Goal: Communication & Community: Answer question/provide support

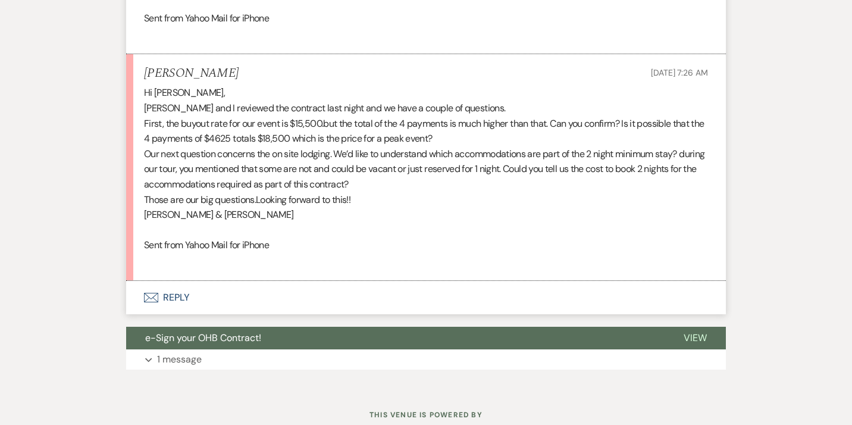
scroll to position [7057, 0]
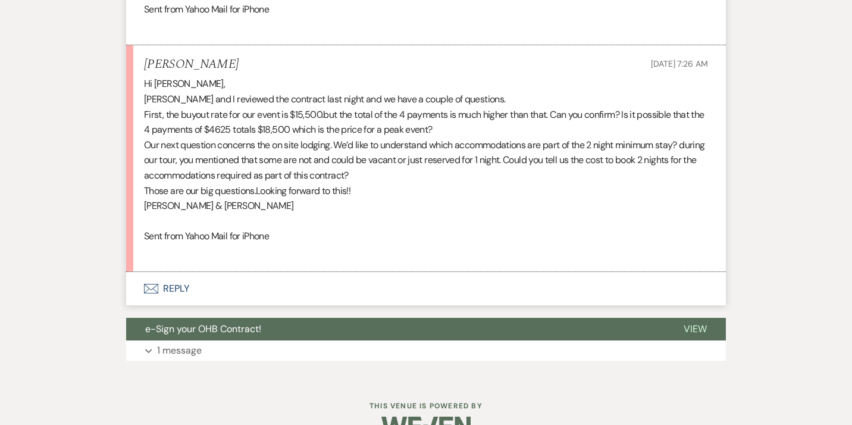
click at [176, 305] on button "Envelope Reply" at bounding box center [426, 288] width 600 height 33
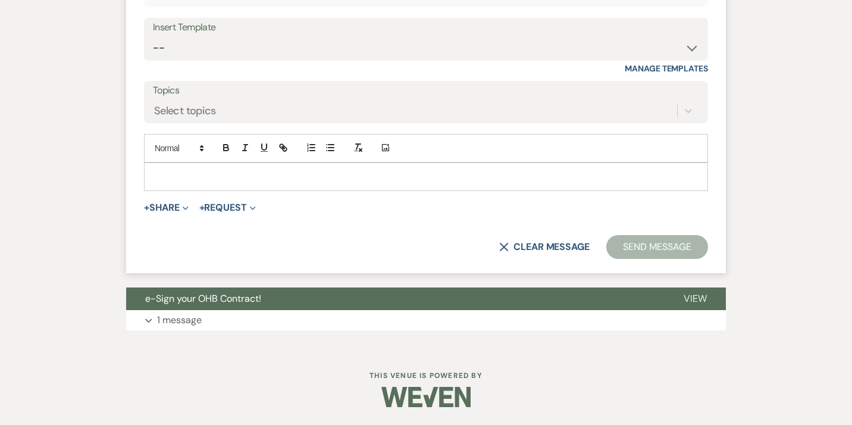
scroll to position [7470, 0]
click at [190, 321] on p "1 message" at bounding box center [179, 319] width 45 height 15
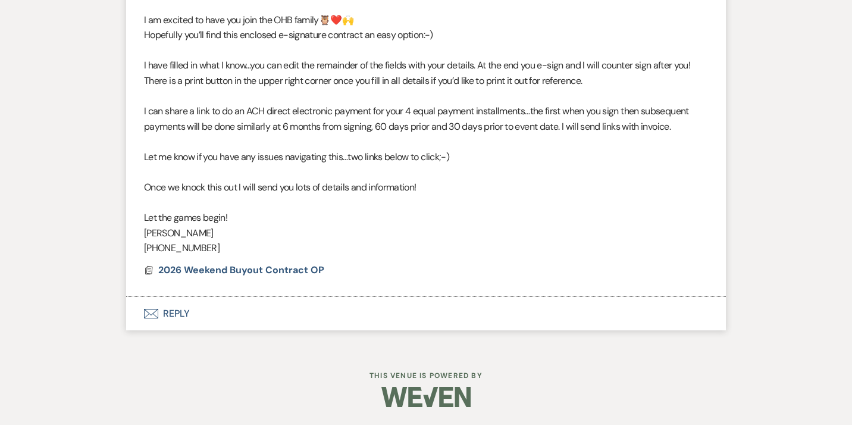
scroll to position [7932, 0]
click at [255, 272] on span "2026 Weekend Buyout Contract OP" at bounding box center [241, 270] width 166 height 12
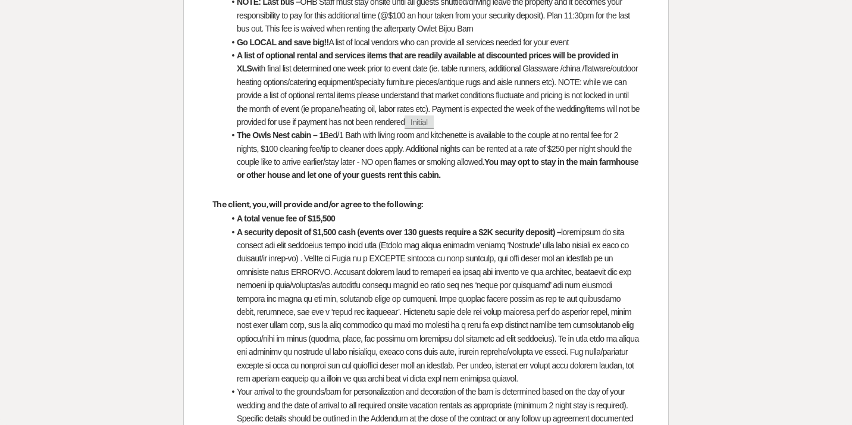
scroll to position [1516, 0]
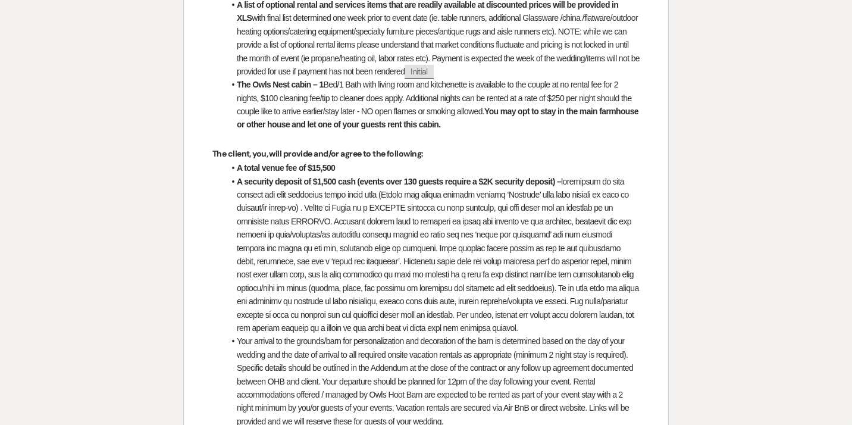
click at [295, 290] on li "A security deposit of $1,500 cash (events over 130 guests require a $2K securit…" at bounding box center [431, 255] width 415 height 160
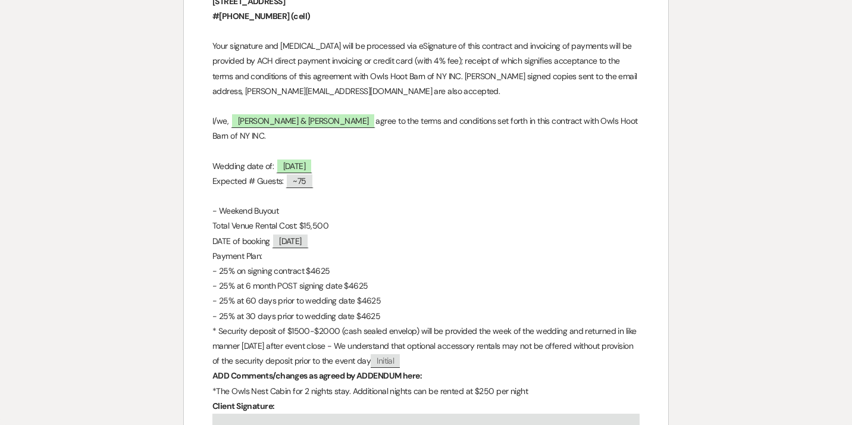
scroll to position [5484, 0]
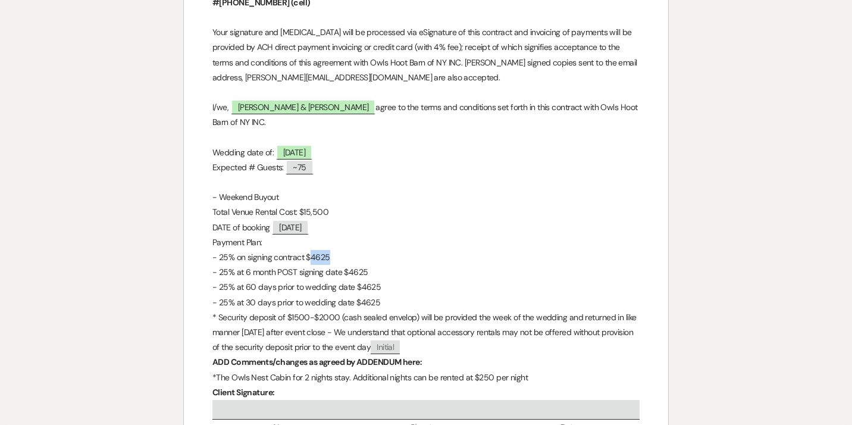
drag, startPoint x: 311, startPoint y: 261, endPoint x: 355, endPoint y: 263, distance: 44.7
click at [355, 263] on p "- 25% on signing contract $4625" at bounding box center [425, 257] width 427 height 15
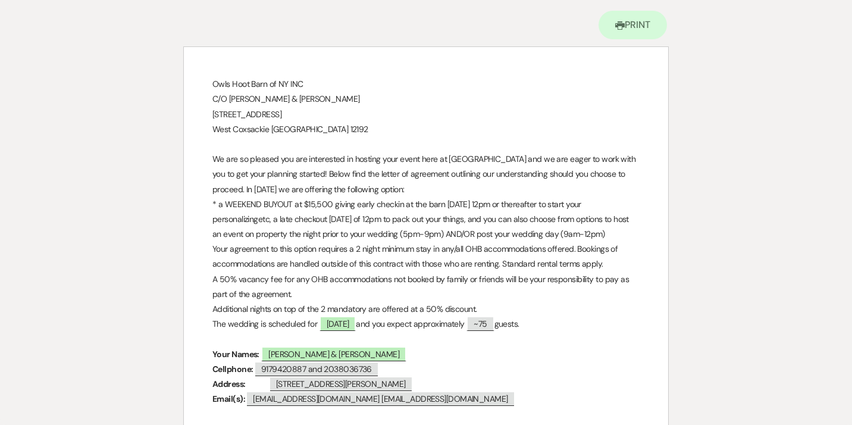
scroll to position [0, 0]
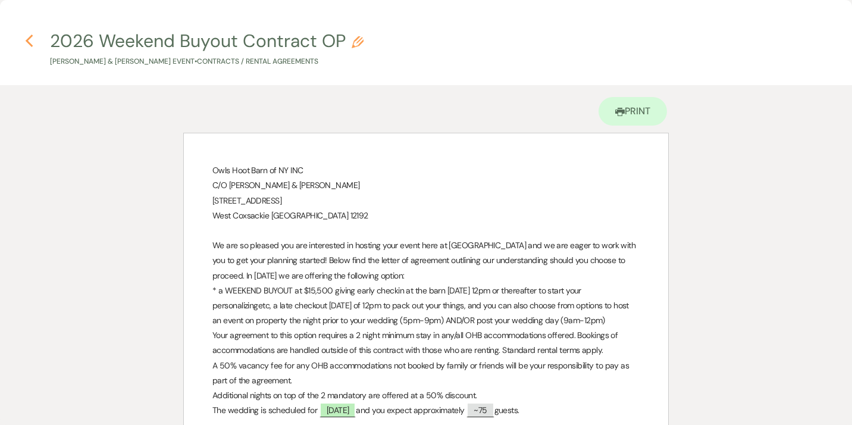
click at [28, 40] on use "button" at bounding box center [29, 41] width 8 height 13
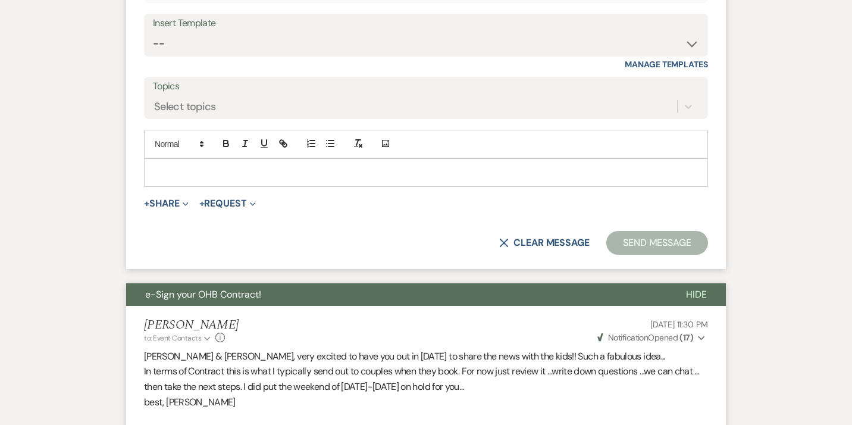
scroll to position [7410, 0]
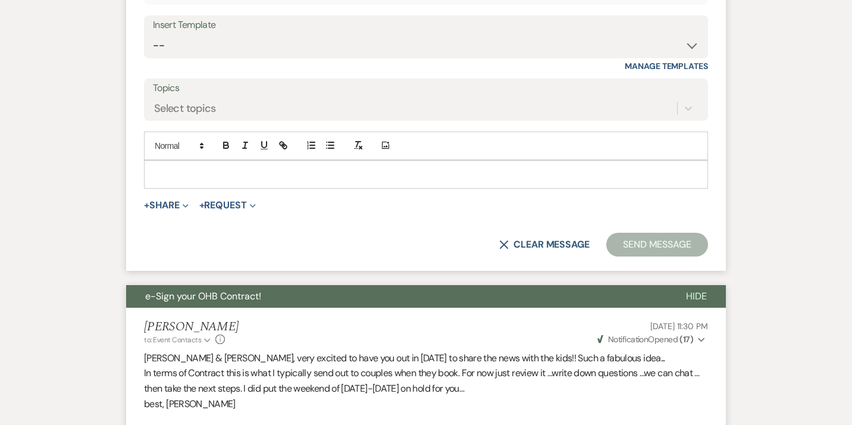
click at [180, 181] on p at bounding box center [426, 174] width 545 height 13
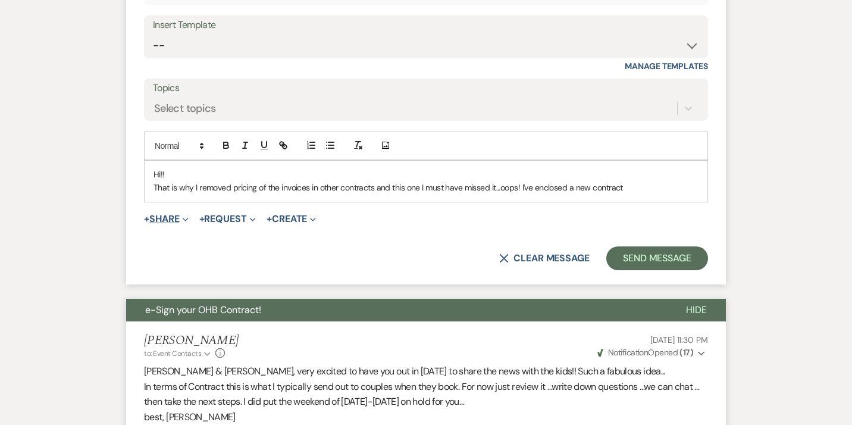
click at [173, 224] on button "+ Share Expand" at bounding box center [166, 219] width 45 height 10
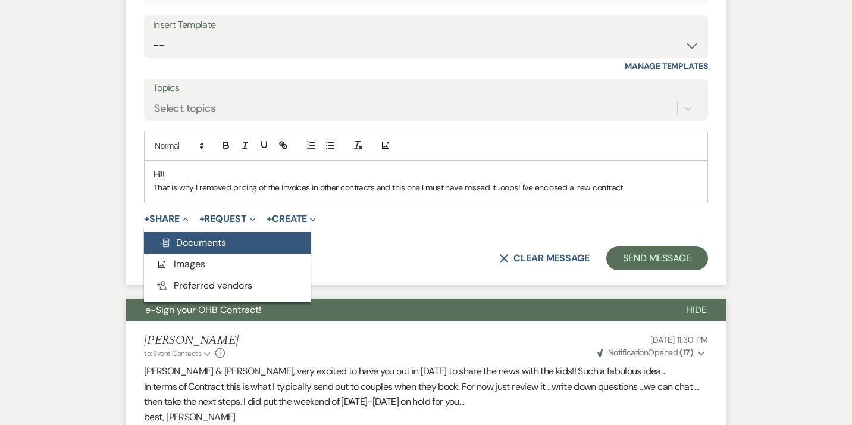
click at [182, 249] on span "Doc Upload Documents" at bounding box center [192, 242] width 68 height 12
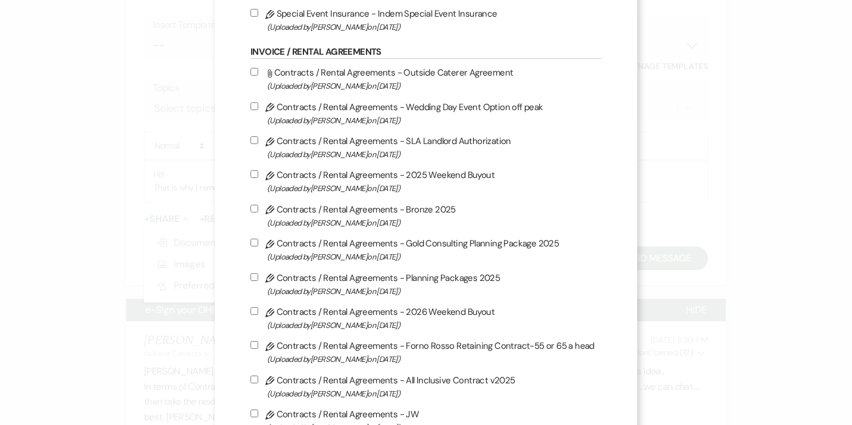
scroll to position [105, 0]
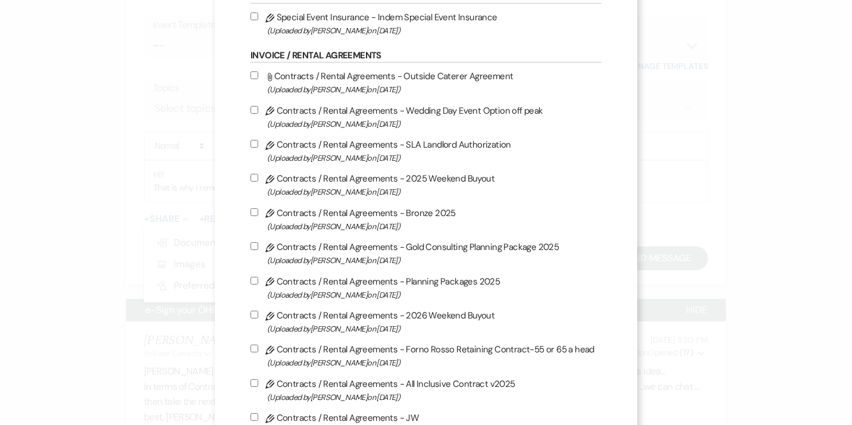
click at [689, 153] on div "X Attach Files Library Files Event Documents Upload File Certificates of Insura…" at bounding box center [426, 212] width 852 height 425
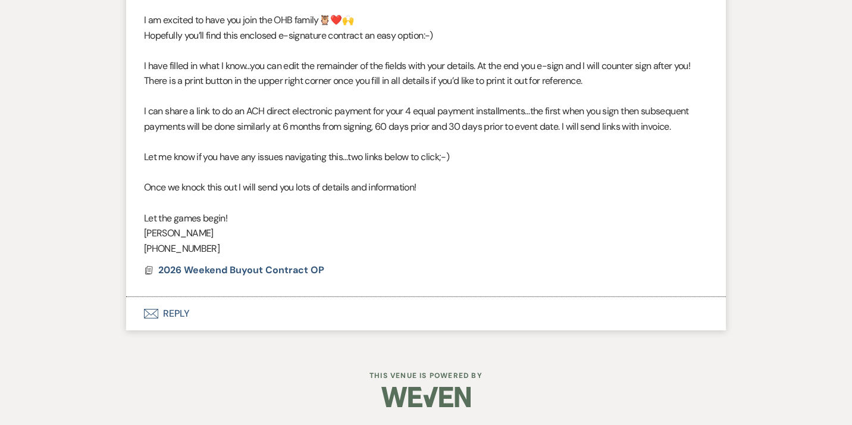
scroll to position [7945, 0]
click at [285, 273] on span "2026 Weekend Buyout Contract OP" at bounding box center [241, 270] width 166 height 12
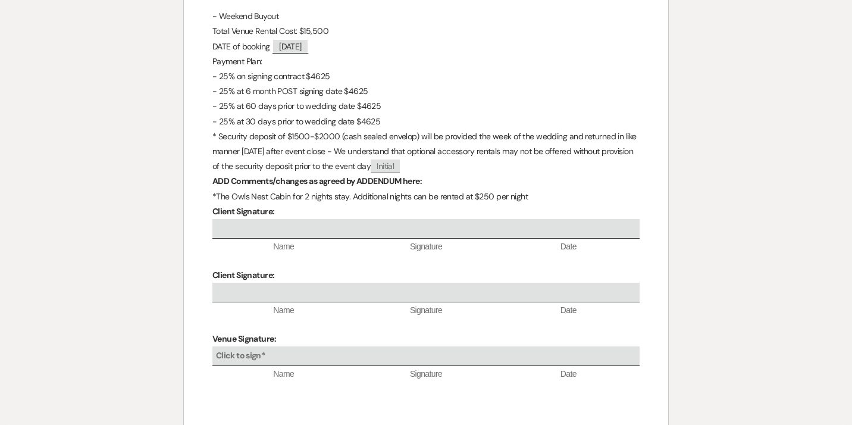
scroll to position [5734, 0]
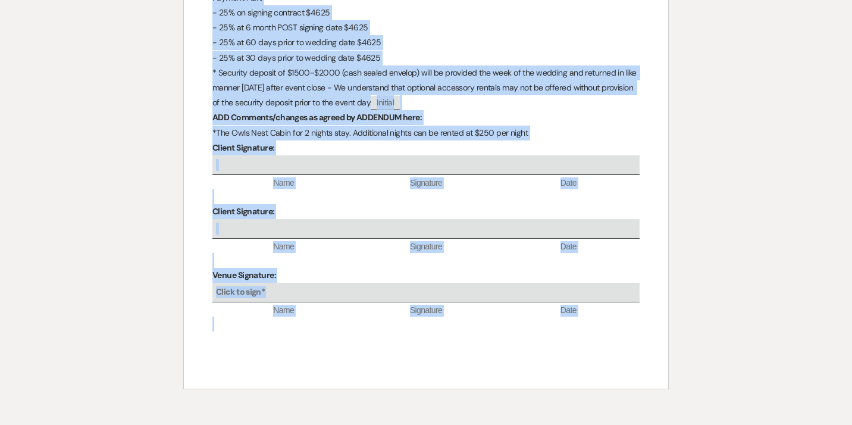
drag, startPoint x: 213, startPoint y: 170, endPoint x: 318, endPoint y: 316, distance: 180.0
copy div "Lore Ipsu Dolo si AM CON A/E Seddo & Eiusm Temporin 188 Utlabo Etdo Magn Aliq E…"
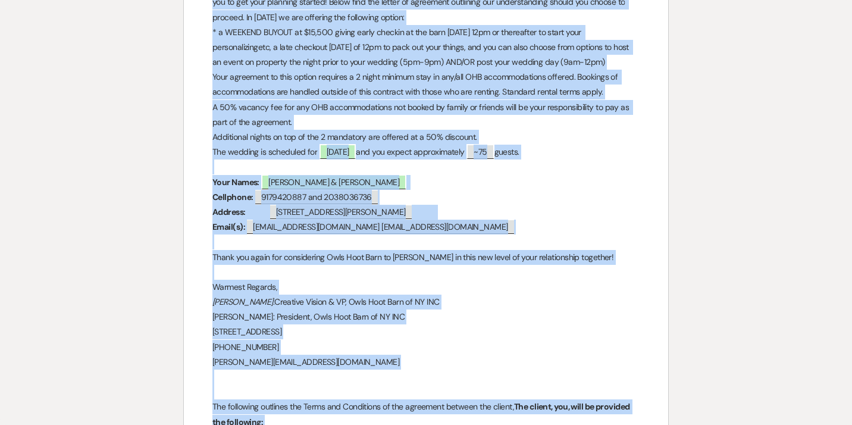
scroll to position [0, 0]
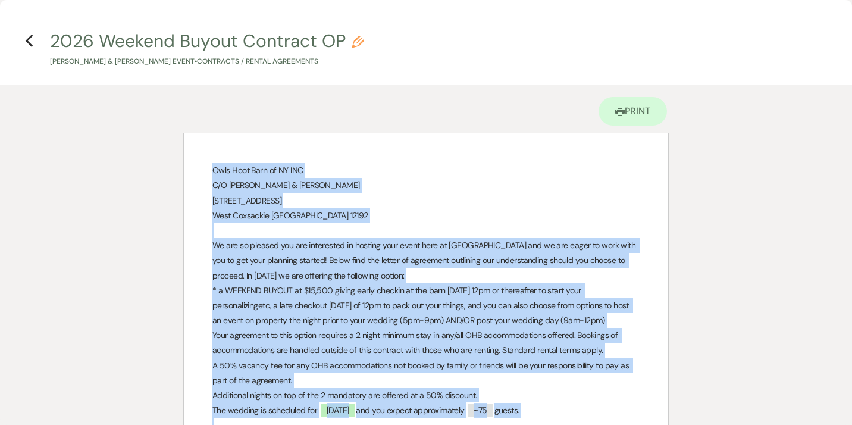
click at [359, 42] on use "button" at bounding box center [358, 42] width 12 height 12
select select "10"
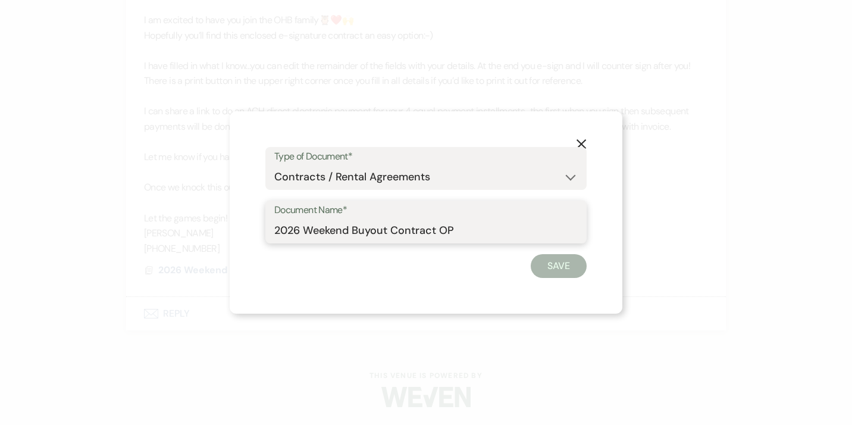
click at [462, 229] on input "2026 Weekend Buyout Contract OP" at bounding box center [425, 230] width 303 height 23
click at [555, 267] on button "Save" at bounding box center [559, 266] width 56 height 24
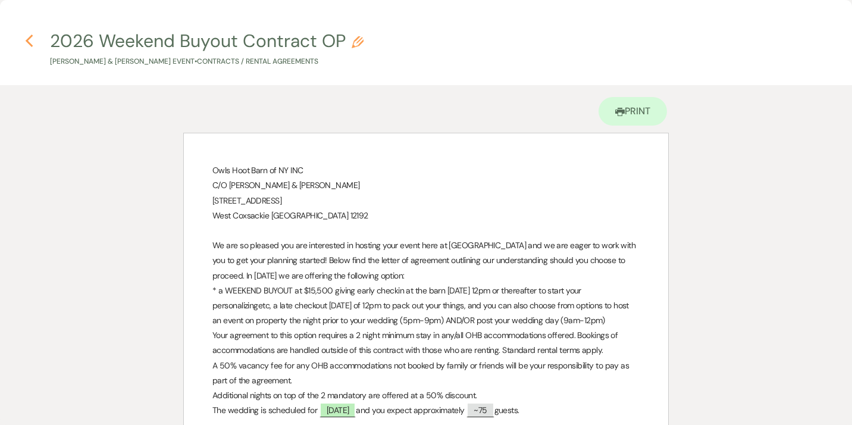
click at [28, 39] on use "button" at bounding box center [29, 41] width 8 height 13
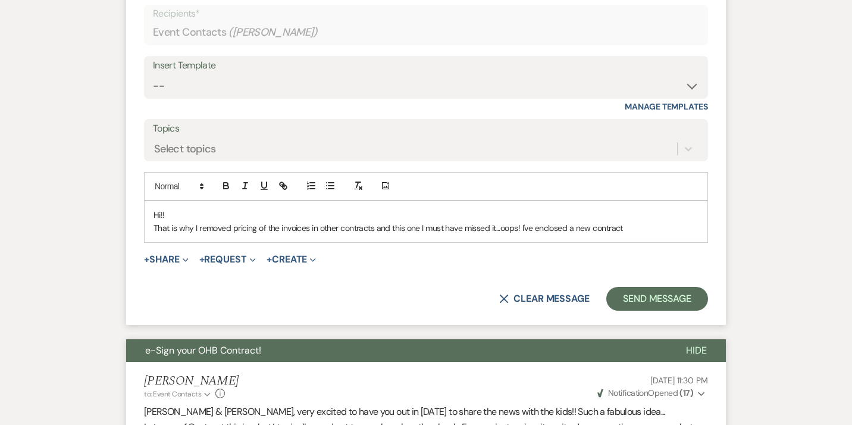
scroll to position [7373, 0]
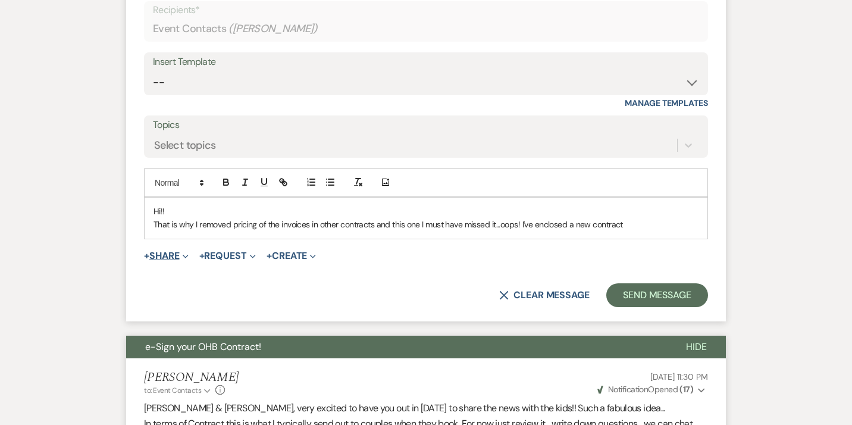
click at [167, 261] on button "+ Share Expand" at bounding box center [166, 256] width 45 height 10
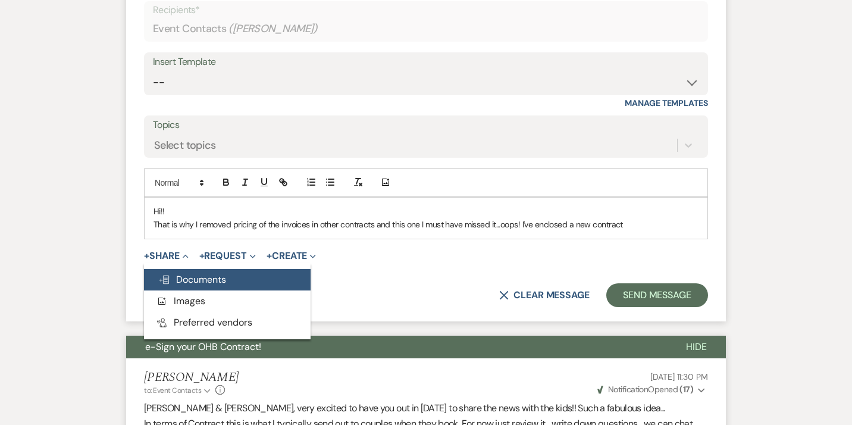
click at [186, 286] on span "Doc Upload Documents" at bounding box center [192, 279] width 68 height 12
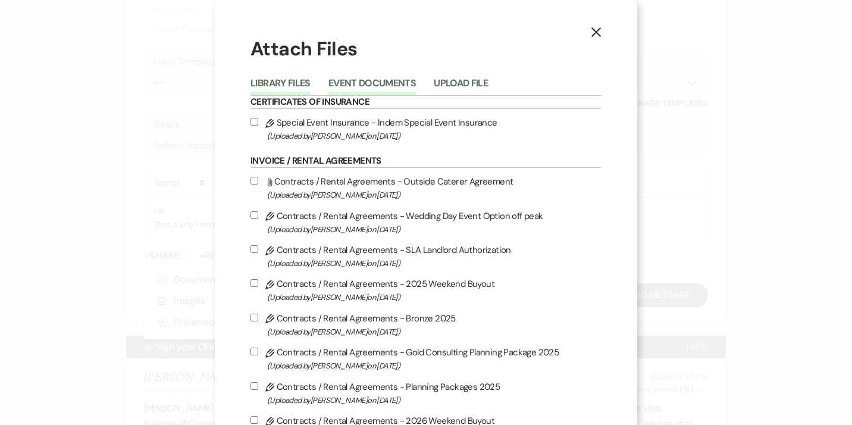
click at [378, 84] on button "Event Documents" at bounding box center [371, 87] width 87 height 17
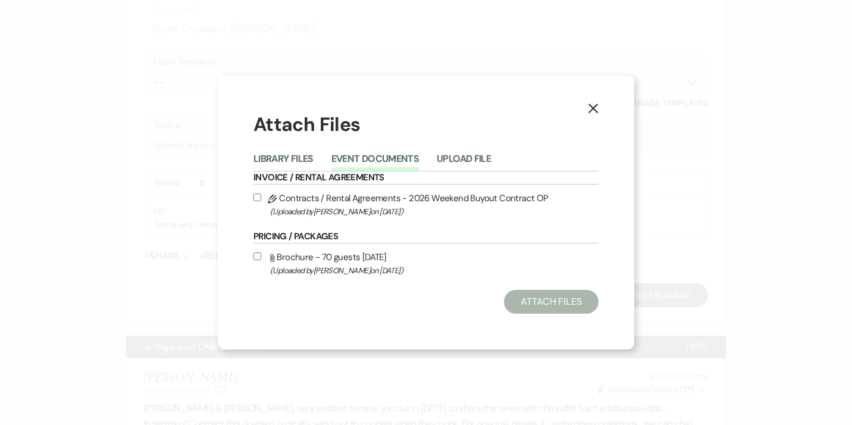
click at [369, 197] on label "Pencil Contracts / Rental Agreements - 2026 Weekend Buyout Contract OP (Uploade…" at bounding box center [426, 204] width 345 height 28
click at [261, 197] on input "Pencil Contracts / Rental Agreements - 2026 Weekend Buyout Contract OP (Uploade…" at bounding box center [258, 197] width 8 height 8
checkbox input "true"
click at [534, 308] on button "Attach Files" at bounding box center [551, 302] width 95 height 24
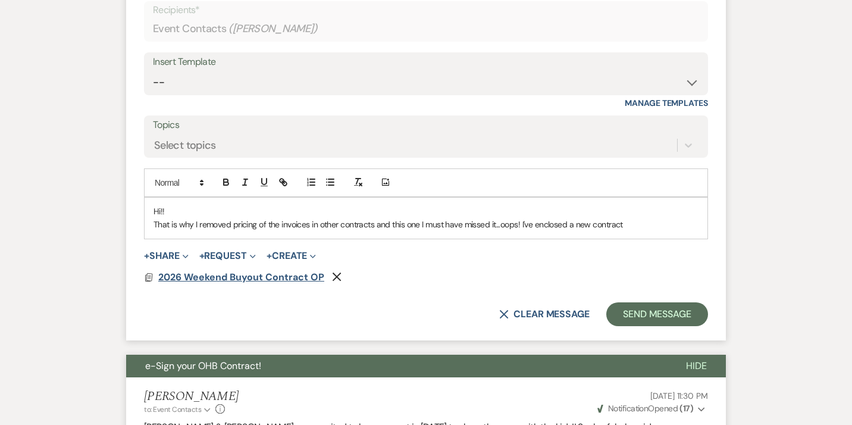
click at [240, 283] on span "2026 Weekend Buyout Contract OP" at bounding box center [241, 277] width 166 height 12
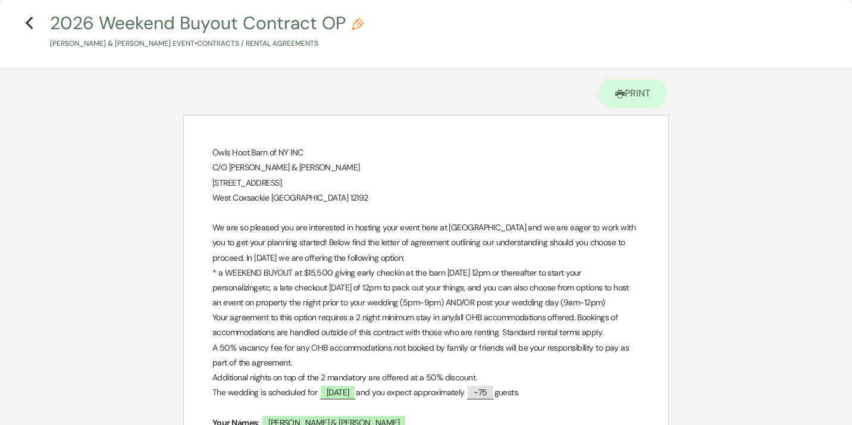
scroll to position [30, 0]
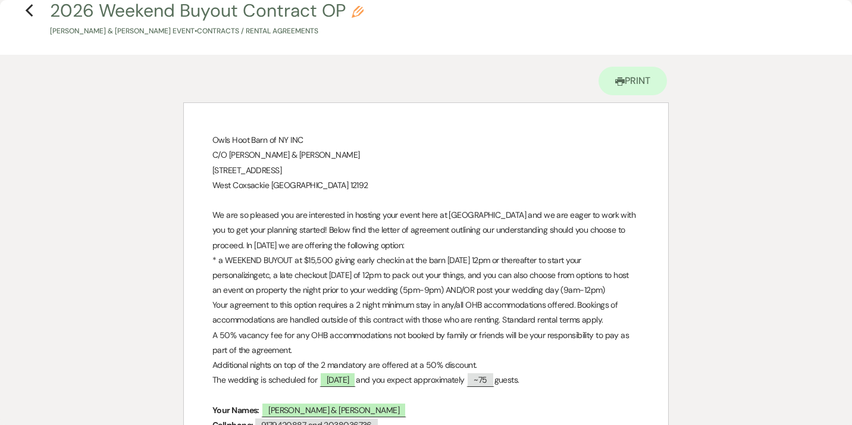
click at [386, 295] on p "* a WEEKEND BUYOUT at $15,500 giving early checkin at the barn [DATE] 12pm or t…" at bounding box center [425, 275] width 427 height 45
click at [387, 305] on p "Your agreement to this option requires a 2 night minimum stay in any/all OHB ac…" at bounding box center [425, 313] width 427 height 30
click at [444, 365] on p "Additional nights on top of the 2 mandatory are offered at a 50% discount." at bounding box center [425, 365] width 427 height 15
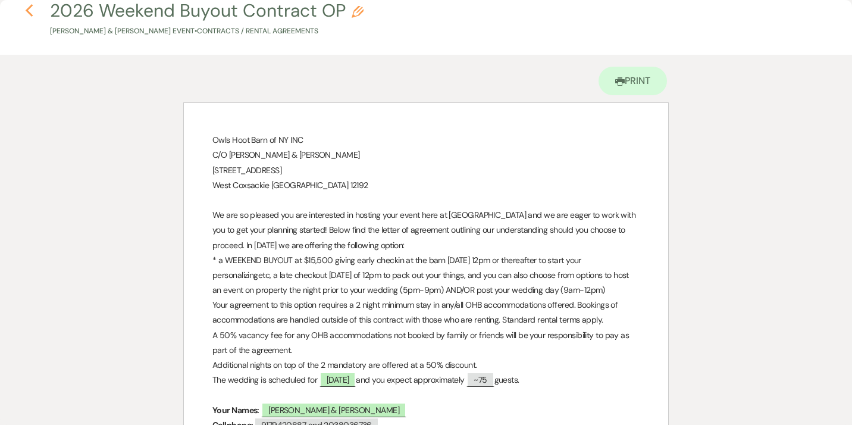
click at [29, 12] on use "button" at bounding box center [29, 10] width 8 height 13
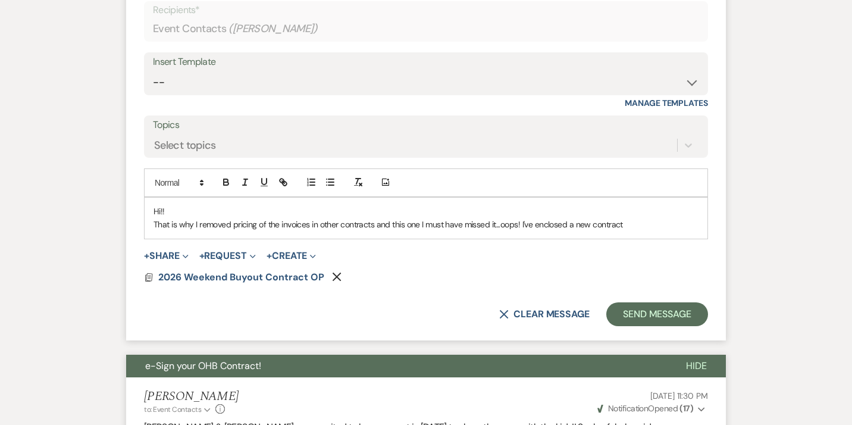
click at [335, 281] on use "button" at bounding box center [337, 277] width 9 height 9
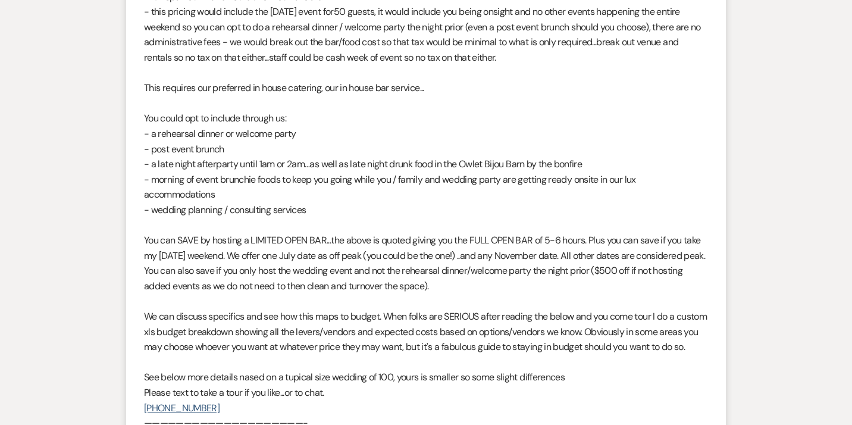
scroll to position [0, 0]
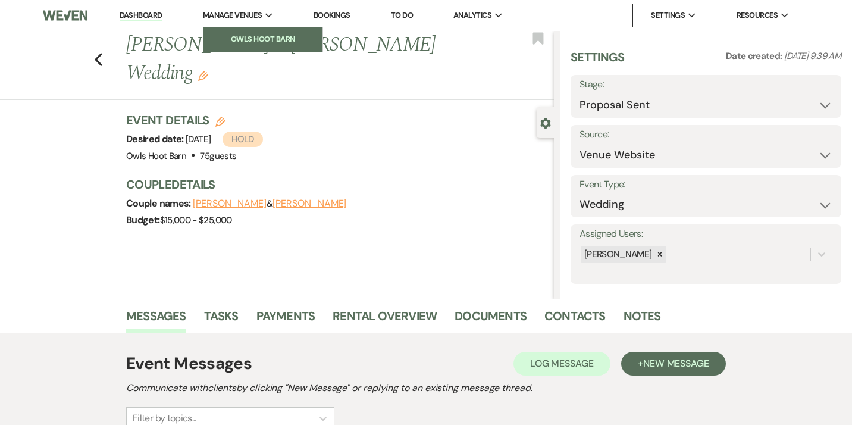
click at [254, 38] on li "Owls Hoot Barn" at bounding box center [262, 39] width 107 height 12
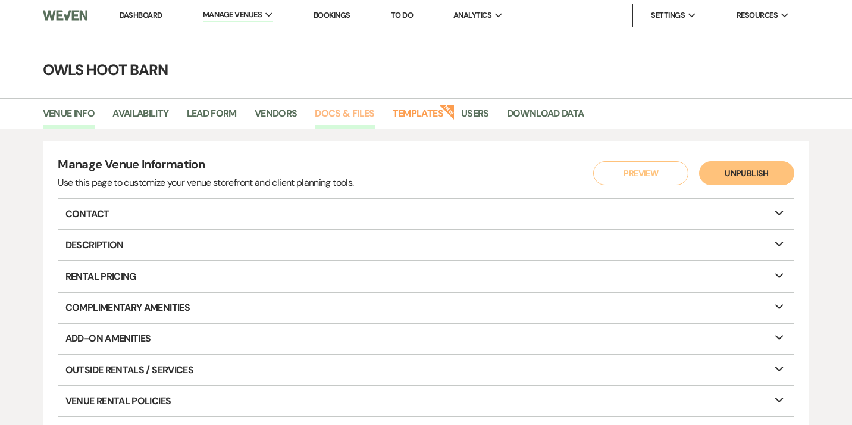
click at [348, 116] on link "Docs & Files" at bounding box center [345, 117] width 60 height 23
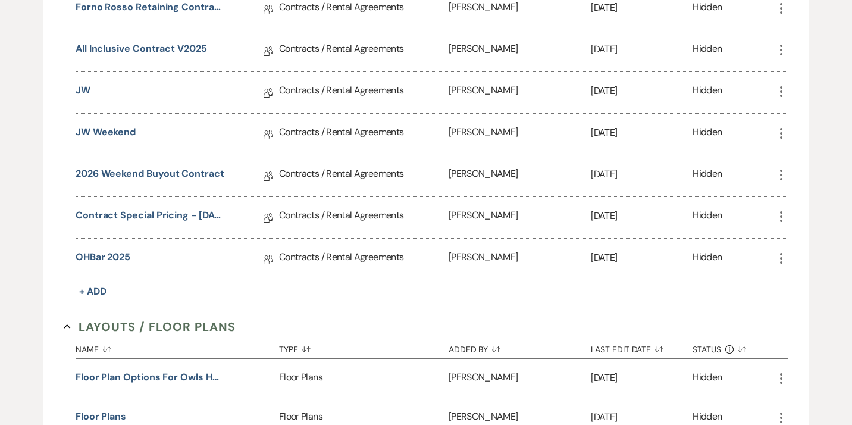
scroll to position [761, 0]
click at [90, 285] on span "+ Add" at bounding box center [92, 290] width 27 height 12
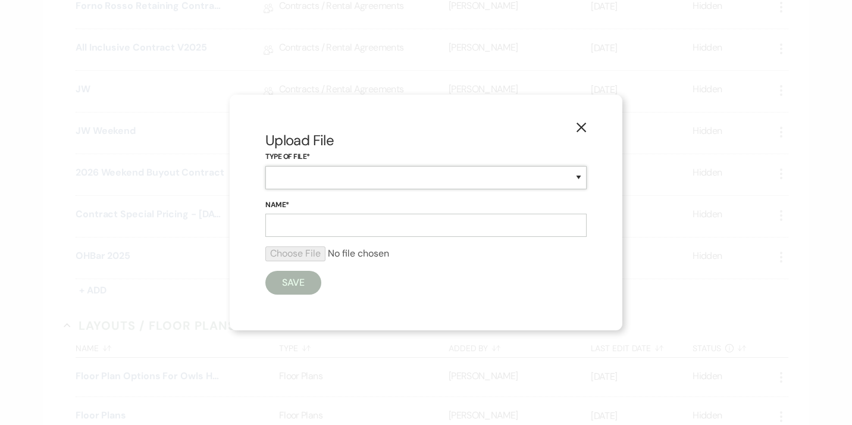
select select "10"
click option "Contracts / Rental Agreements" at bounding box center [0, 0] width 0 height 0
click at [297, 227] on input "Name*" at bounding box center [425, 225] width 321 height 23
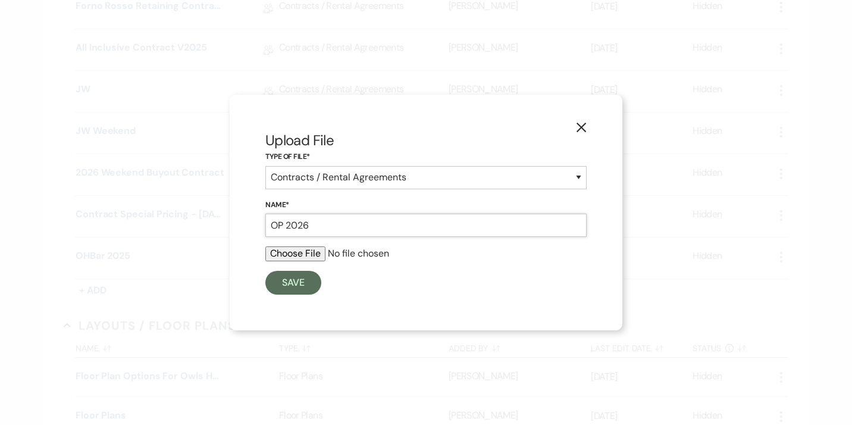
type input "OP 2026"
click at [581, 129] on icon "X" at bounding box center [581, 127] width 11 height 11
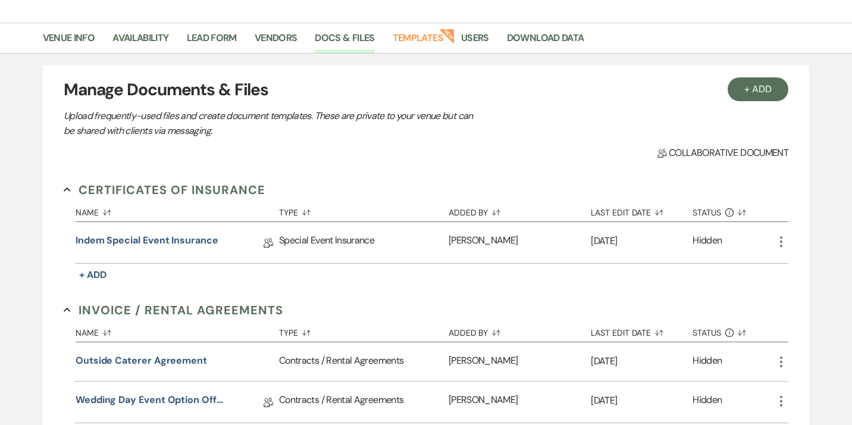
scroll to position [74, 0]
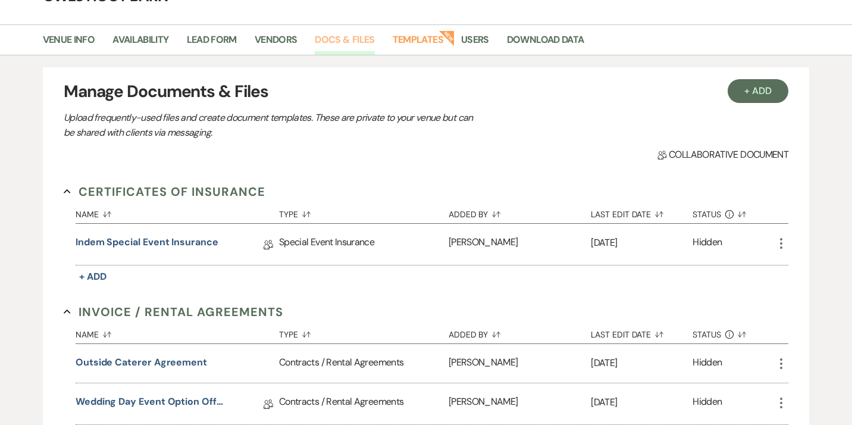
click at [358, 43] on link "Docs & Files" at bounding box center [345, 43] width 60 height 23
click at [753, 84] on button "+ Add" at bounding box center [758, 91] width 61 height 24
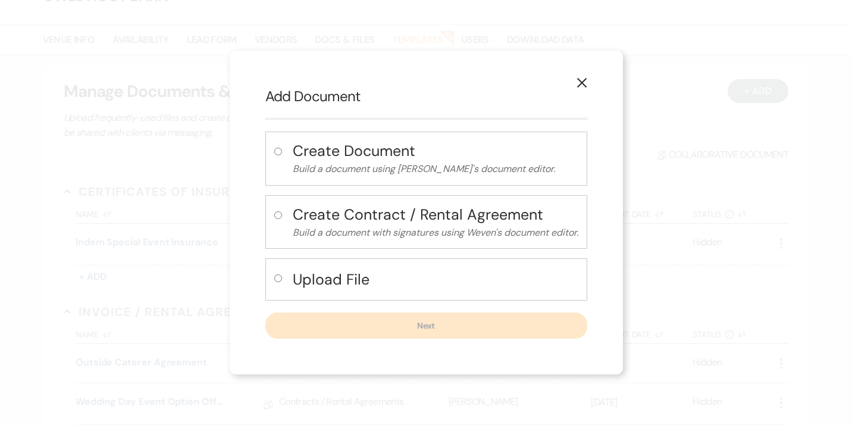
click at [275, 217] on input "radio" at bounding box center [278, 215] width 8 height 8
radio input "true"
select select "10"
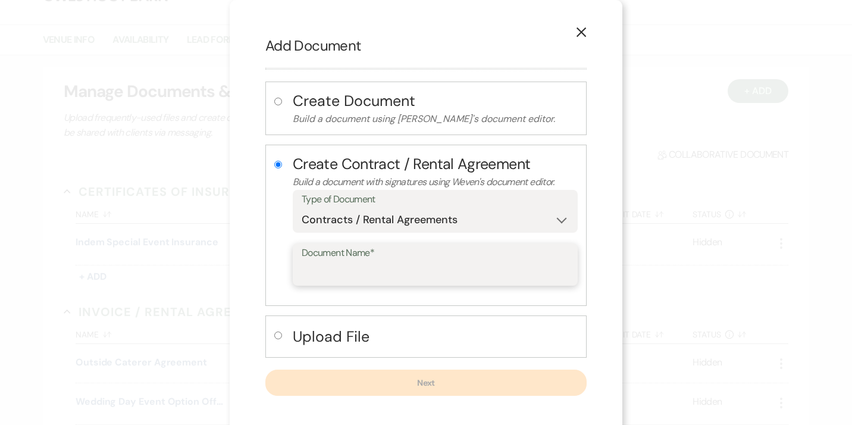
click at [322, 271] on input "Document Name*" at bounding box center [435, 272] width 267 height 23
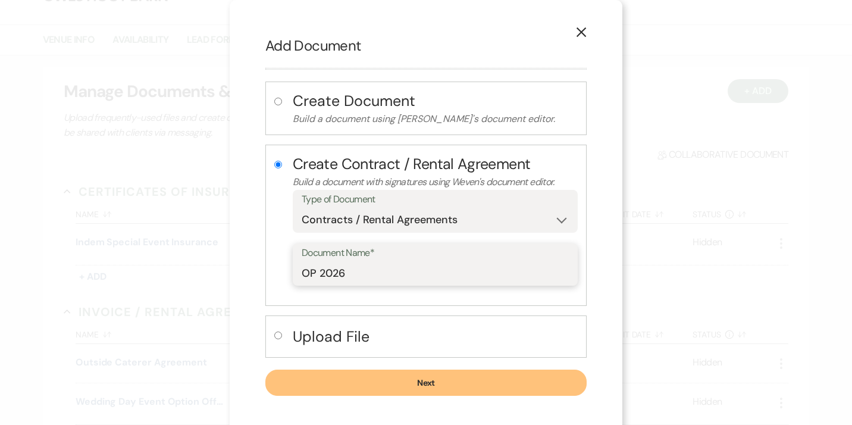
type input "OP 2026"
click at [378, 391] on button "Next" at bounding box center [425, 383] width 321 height 26
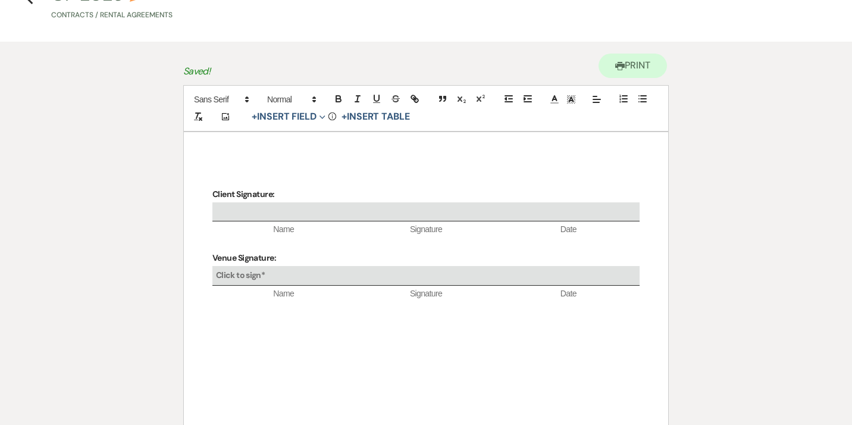
click at [223, 154] on div "Client Signature: Name Signature Date Venue Signature: Click to sign* Name Sign…" at bounding box center [426, 310] width 484 height 357
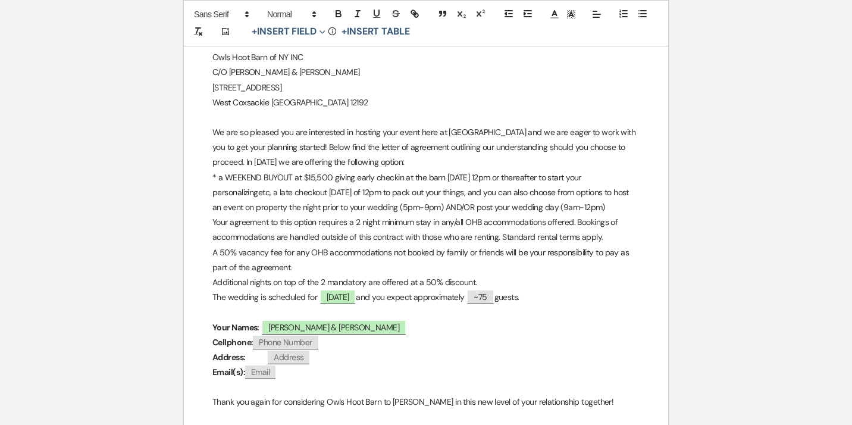
scroll to position [198, 0]
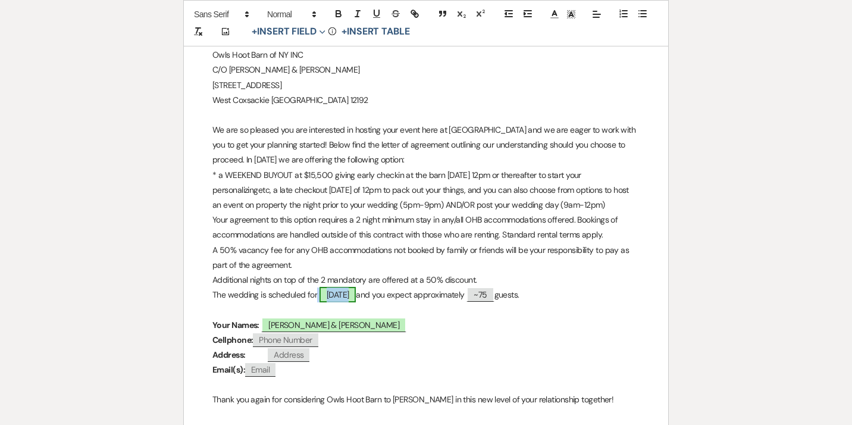
click at [356, 296] on span "[DATE]" at bounding box center [338, 294] width 37 height 15
select select "owner"
select select "Date"
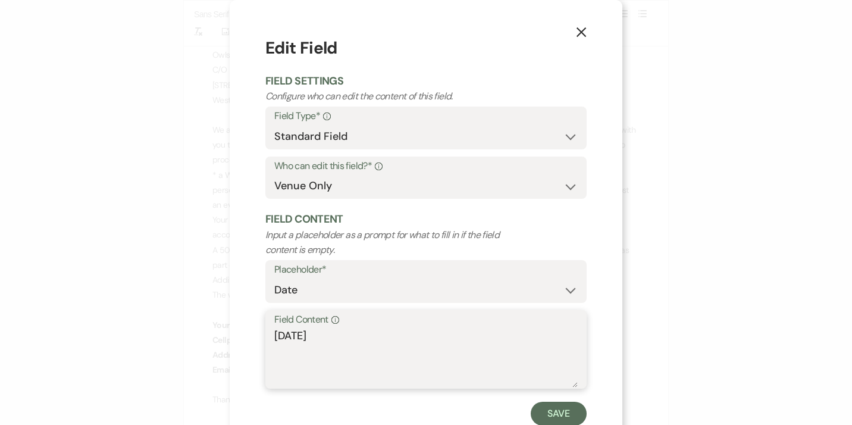
drag, startPoint x: 361, startPoint y: 342, endPoint x: 223, endPoint y: 328, distance: 138.1
click at [274, 328] on textarea "[DATE]" at bounding box center [425, 358] width 303 height 60
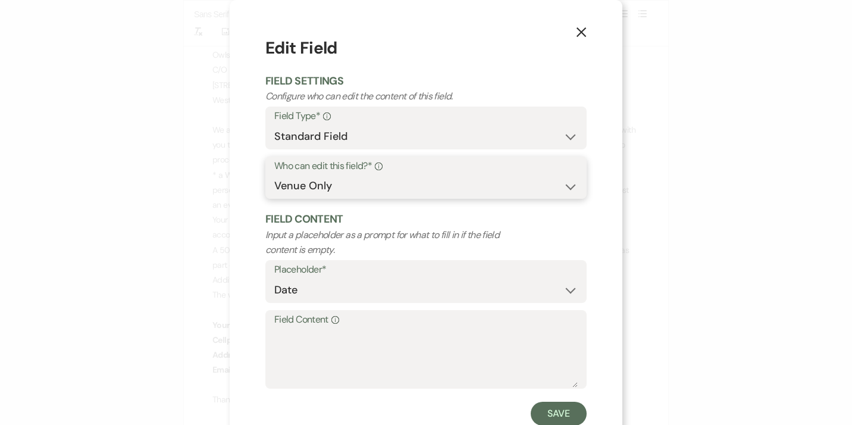
select select "clientAndOwner"
click option "Both Venue & Client" at bounding box center [0, 0] width 0 height 0
click at [559, 414] on button "Save" at bounding box center [559, 414] width 56 height 24
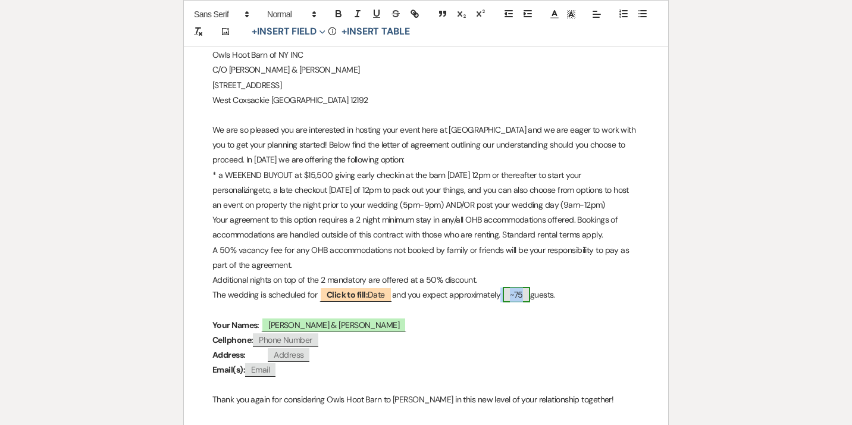
click at [525, 292] on span "~75" at bounding box center [516, 294] width 27 height 15
select select "Number"
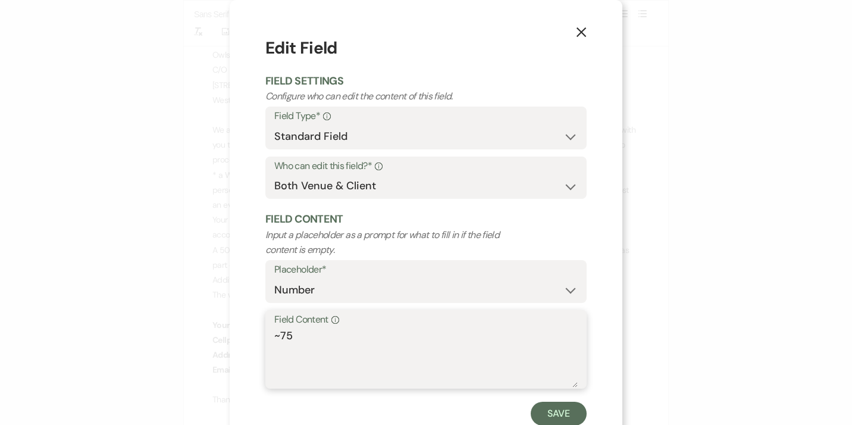
drag, startPoint x: 303, startPoint y: 336, endPoint x: 215, endPoint y: 335, distance: 88.1
click at [274, 334] on textarea "~75" at bounding box center [425, 358] width 303 height 60
click at [556, 412] on button "Save" at bounding box center [559, 414] width 56 height 24
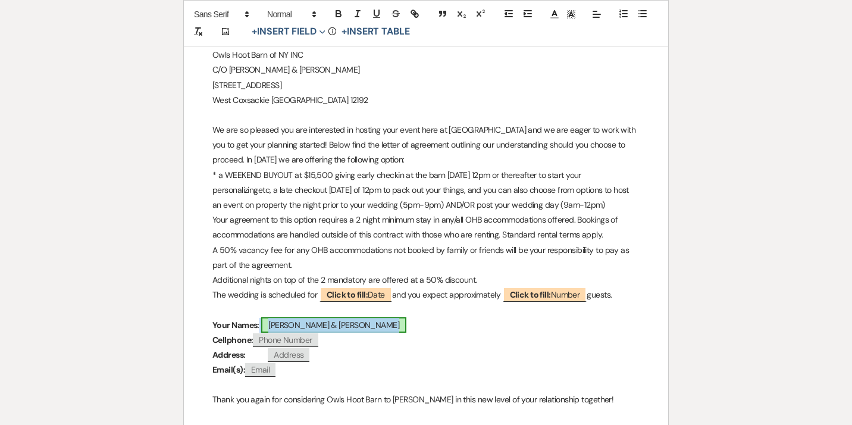
click at [374, 326] on span "[PERSON_NAME] & [PERSON_NAME]" at bounding box center [333, 324] width 145 height 15
select select "smartCustomField"
select select "owner"
select select "{{clientNames}}"
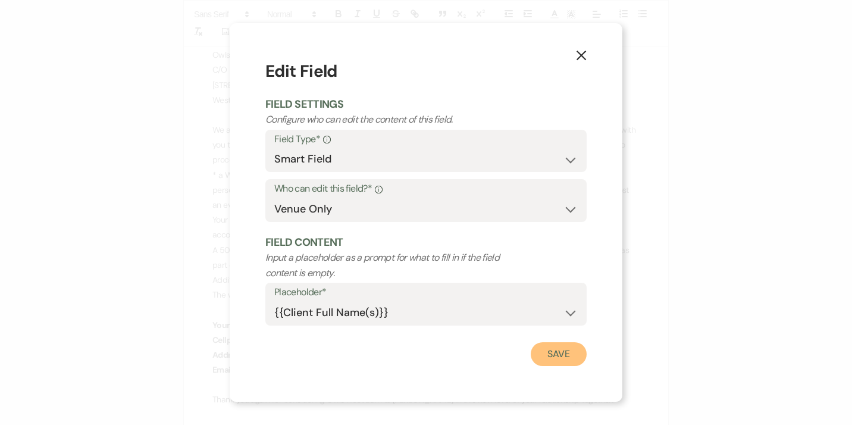
click at [550, 353] on button "Save" at bounding box center [559, 354] width 56 height 24
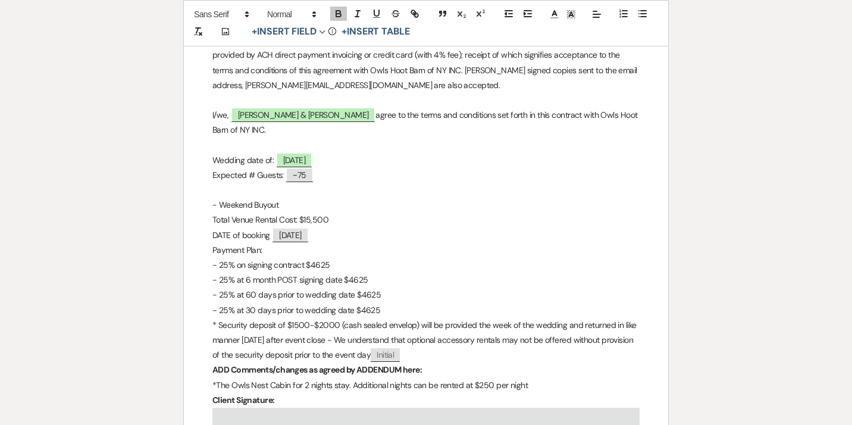
scroll to position [5569, 0]
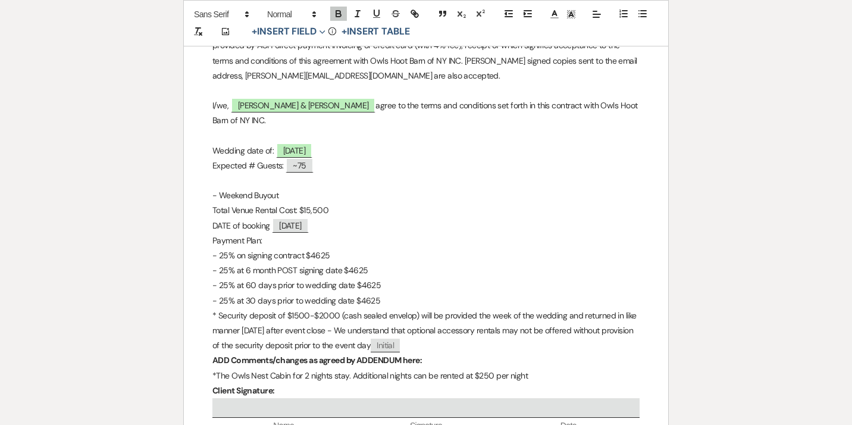
click at [331, 257] on p "- 25% on signing contract $4625" at bounding box center [425, 255] width 427 height 15
click at [369, 274] on p "- 25% at 6 month POST signing date $4625" at bounding box center [425, 270] width 427 height 15
click at [383, 292] on p "- 25% at 60 days prior to wedding date $4625" at bounding box center [425, 285] width 427 height 15
click at [384, 306] on p "- 25% at 30 days prior to wedding date $4625" at bounding box center [425, 300] width 427 height 15
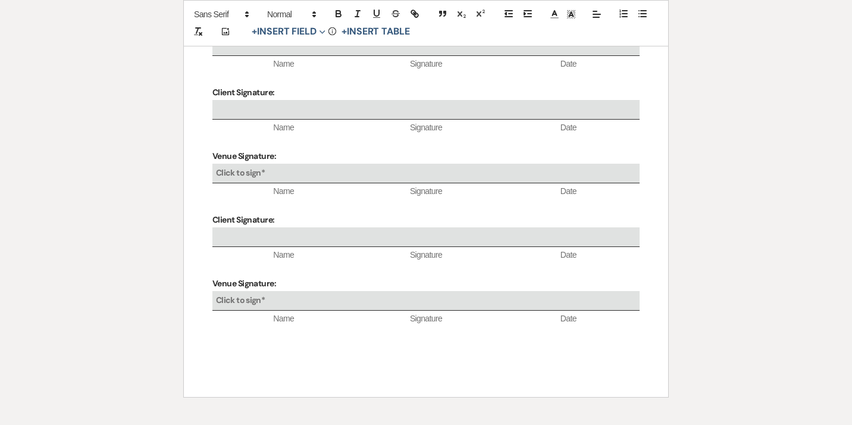
scroll to position [5936, 0]
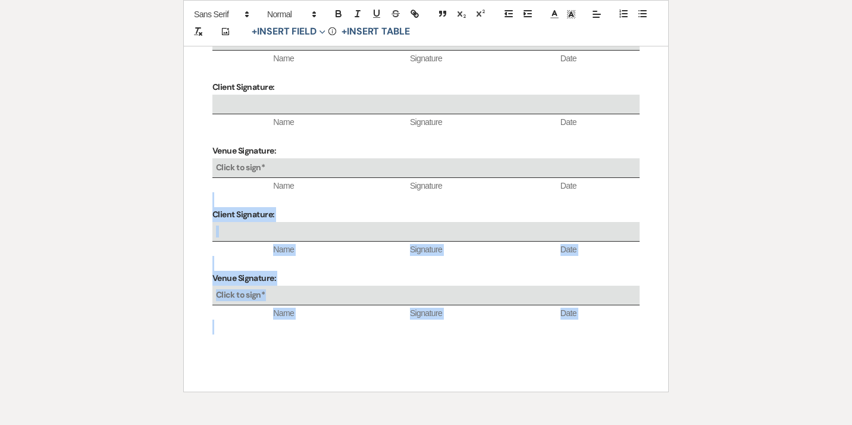
drag, startPoint x: 634, startPoint y: 358, endPoint x: 565, endPoint y: 209, distance: 164.0
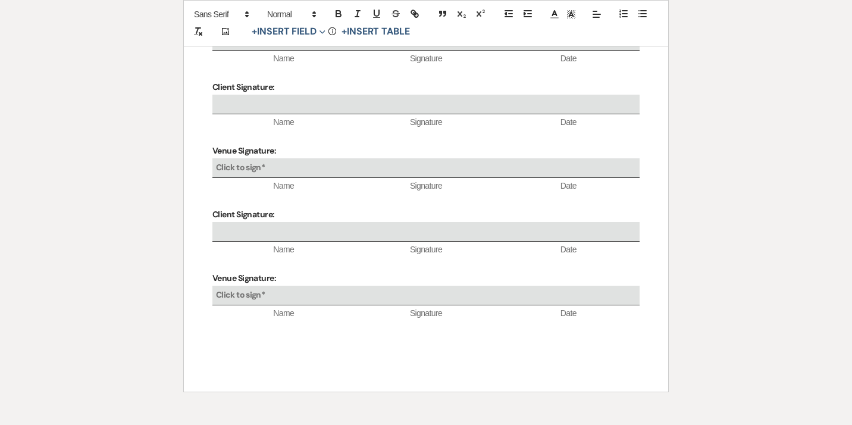
click at [617, 134] on p at bounding box center [425, 136] width 427 height 15
drag, startPoint x: 633, startPoint y: 132, endPoint x: 514, endPoint y: 54, distance: 142.3
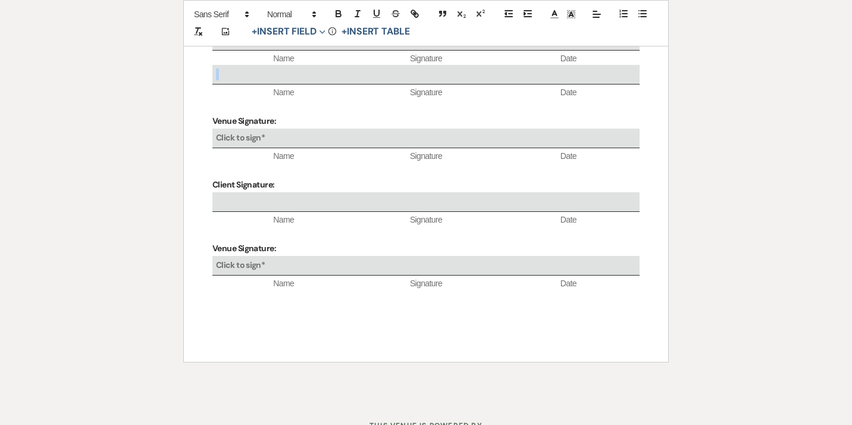
click at [585, 99] on span "Date" at bounding box center [568, 93] width 142 height 12
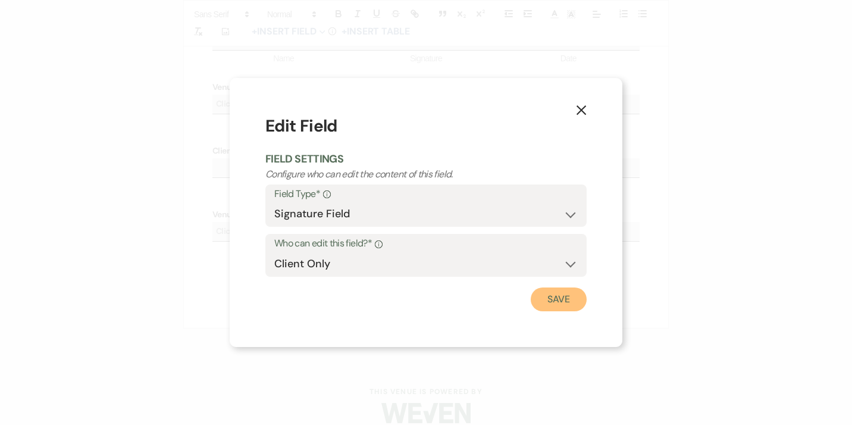
click at [559, 303] on button "Save" at bounding box center [559, 299] width 56 height 24
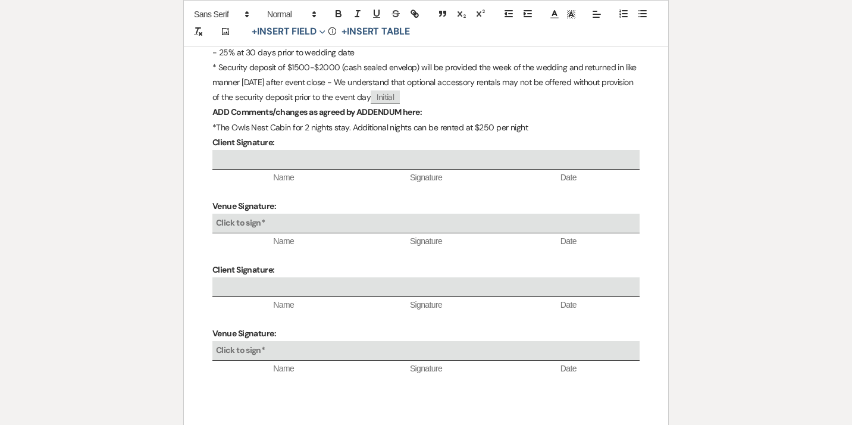
scroll to position [5813, 0]
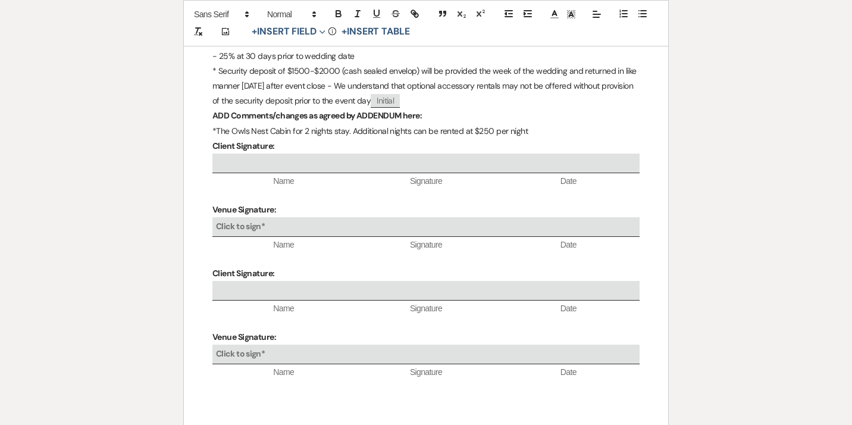
drag, startPoint x: 285, startPoint y: 214, endPoint x: 161, endPoint y: 217, distance: 123.8
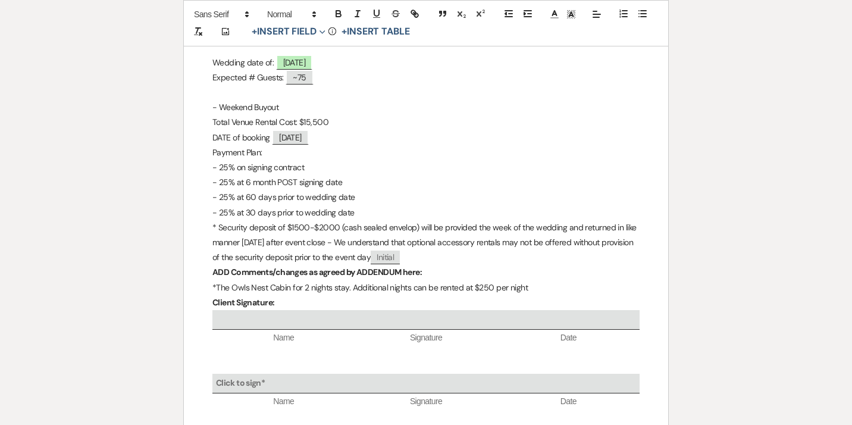
scroll to position [5653, 0]
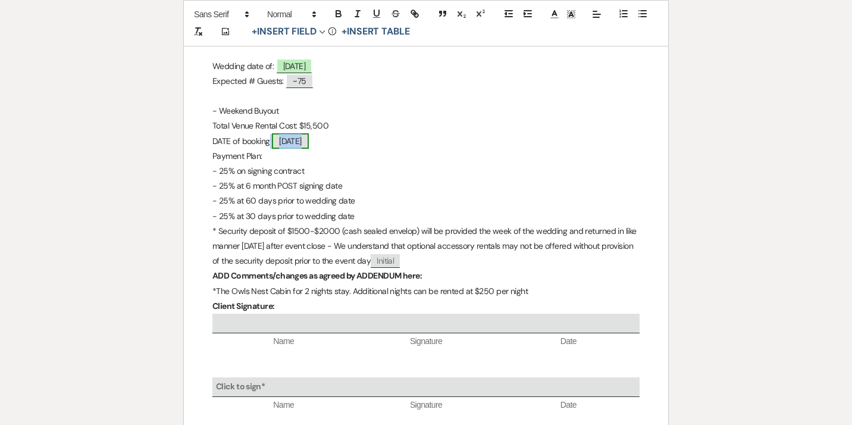
click at [309, 145] on span "[DATE]" at bounding box center [290, 140] width 37 height 15
select select "Date"
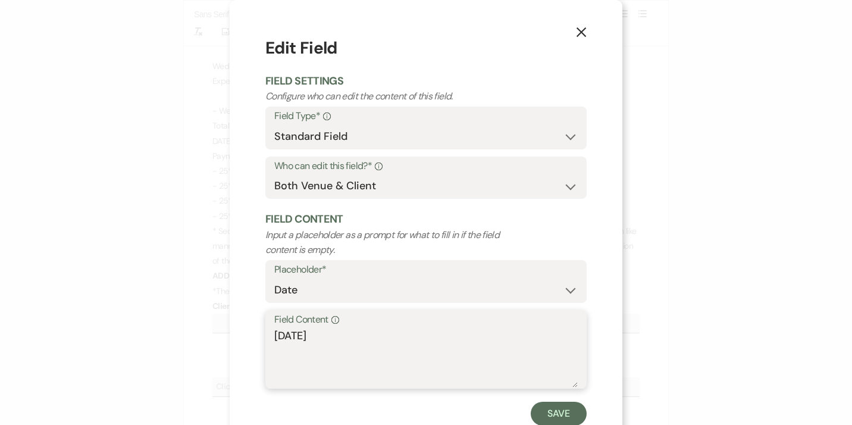
drag, startPoint x: 386, startPoint y: 335, endPoint x: 179, endPoint y: 336, distance: 207.7
click at [274, 336] on textarea "[DATE]" at bounding box center [425, 358] width 303 height 60
click at [559, 417] on button "Save" at bounding box center [559, 414] width 56 height 24
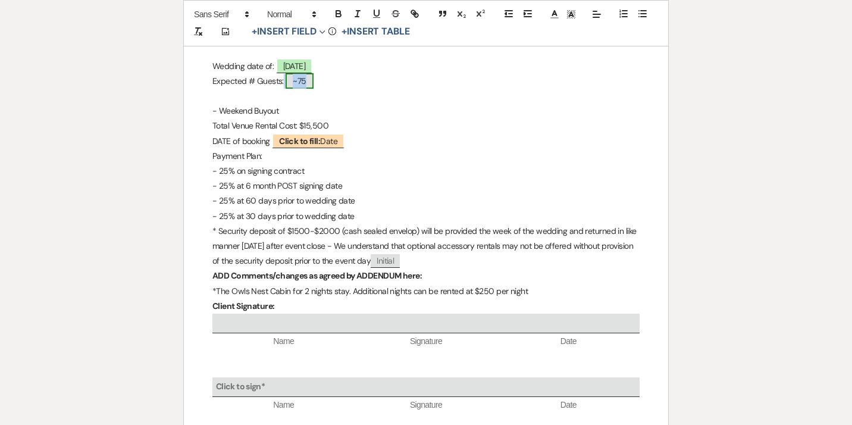
click at [301, 86] on span "~75" at bounding box center [299, 80] width 27 height 15
select select "smartCustomField"
select select "{{guestCount}}"
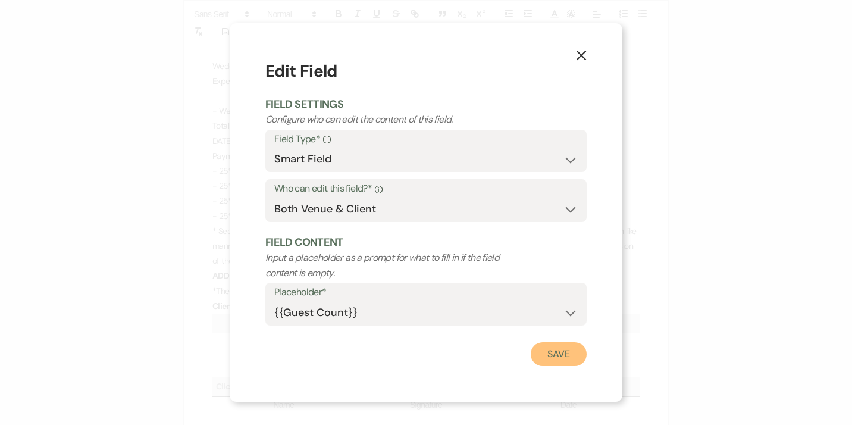
click at [567, 354] on button "Save" at bounding box center [559, 354] width 56 height 24
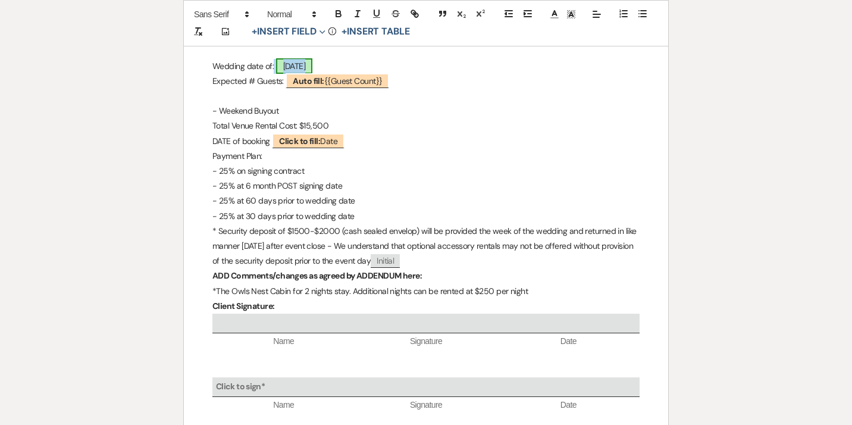
click at [311, 67] on span "[DATE]" at bounding box center [294, 65] width 37 height 15
select select "smartCustomField"
select select "owner"
select select "{{eventDate}}"
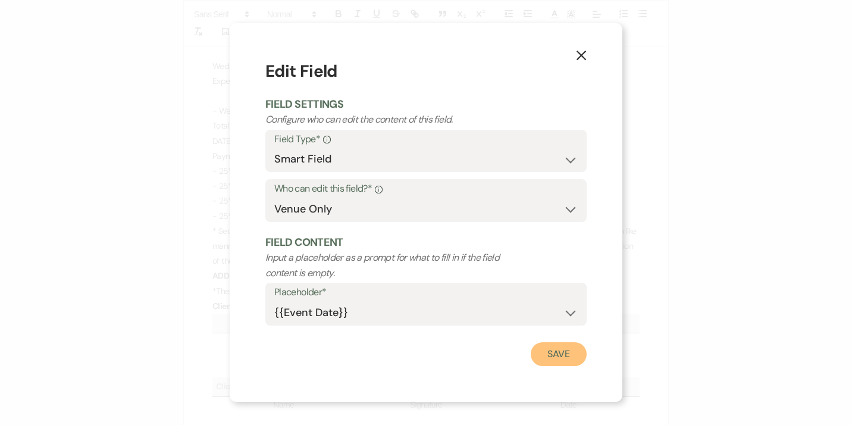
click at [565, 355] on button "Save" at bounding box center [559, 354] width 56 height 24
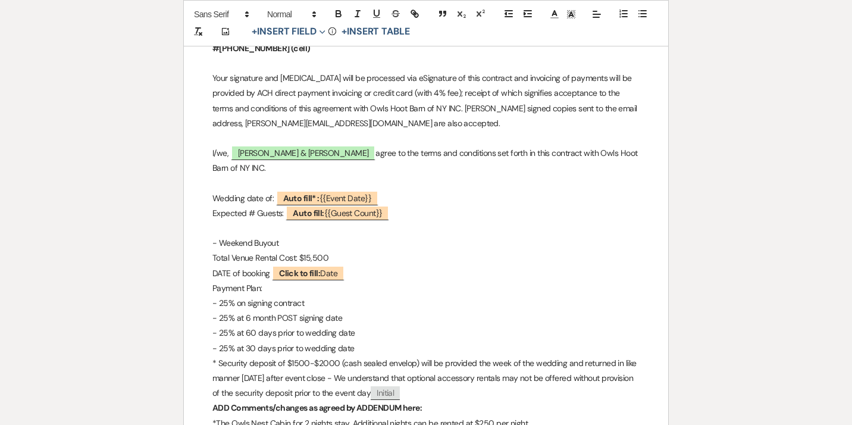
scroll to position [5520, 0]
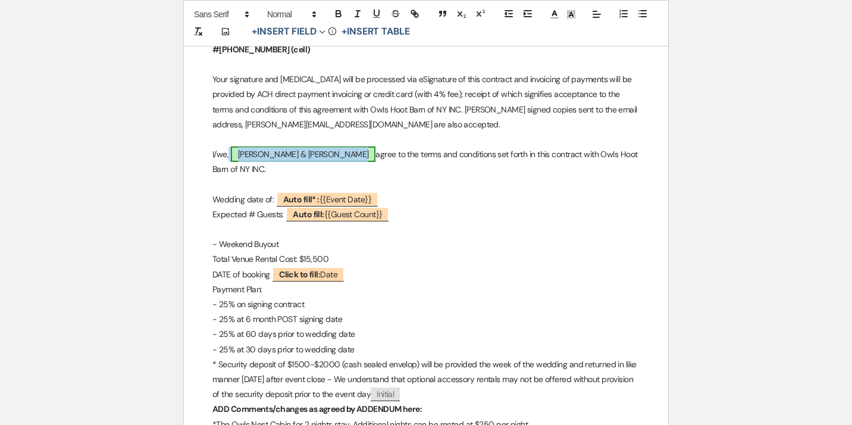
click at [337, 158] on span "[PERSON_NAME] & [PERSON_NAME]" at bounding box center [303, 153] width 145 height 15
select select "smartCustomField"
select select "owner"
select select "{{clientNames}}"
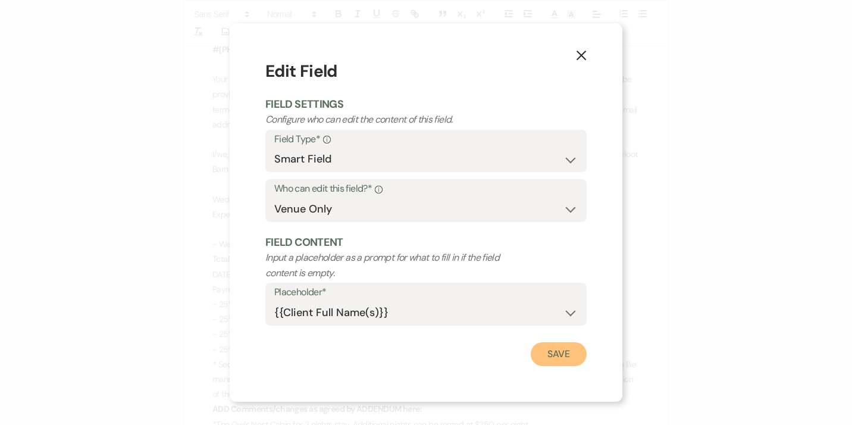
click at [550, 353] on button "Save" at bounding box center [559, 354] width 56 height 24
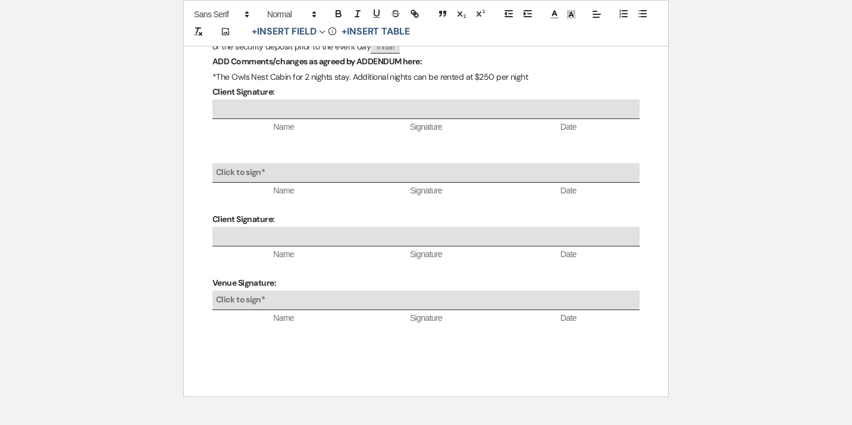
scroll to position [5870, 0]
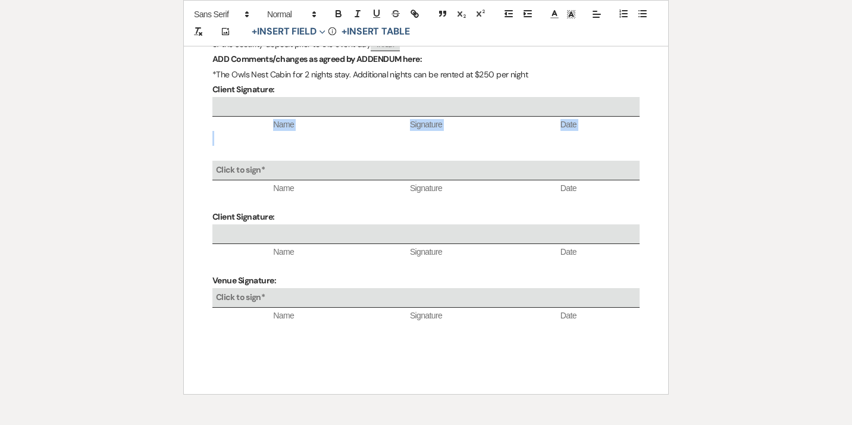
drag, startPoint x: 490, startPoint y: 140, endPoint x: 419, endPoint y: 118, distance: 74.0
click at [586, 131] on span "Date" at bounding box center [568, 125] width 142 height 12
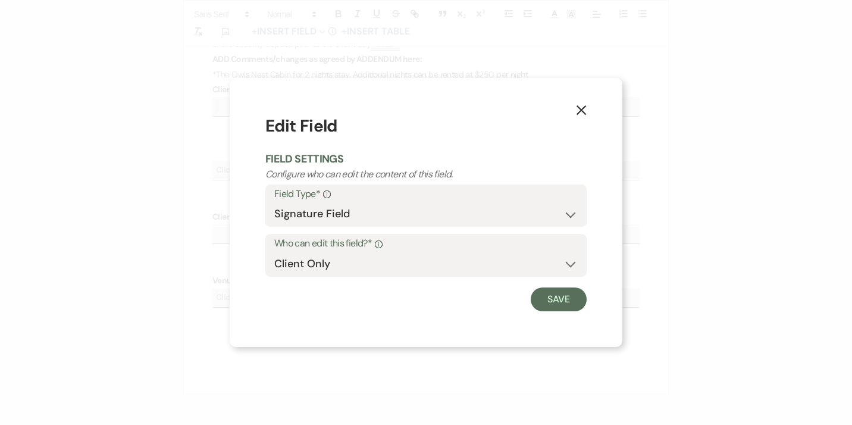
click at [580, 107] on icon "X" at bounding box center [581, 110] width 11 height 11
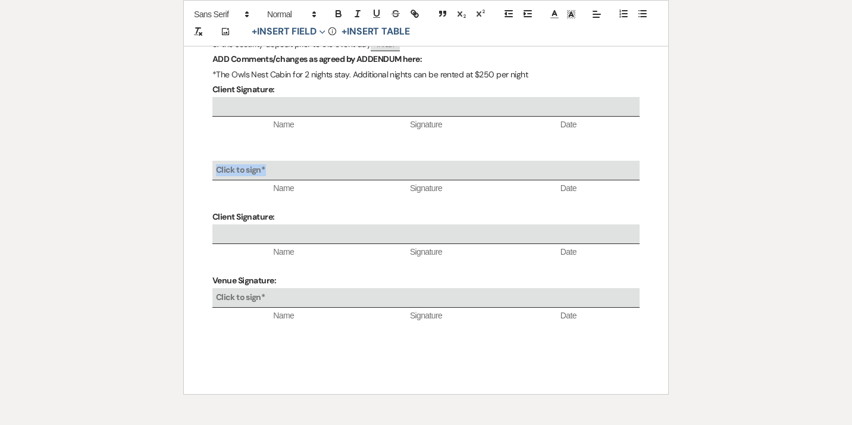
click at [493, 176] on div "Click to sign*" at bounding box center [425, 171] width 427 height 20
select select "owner"
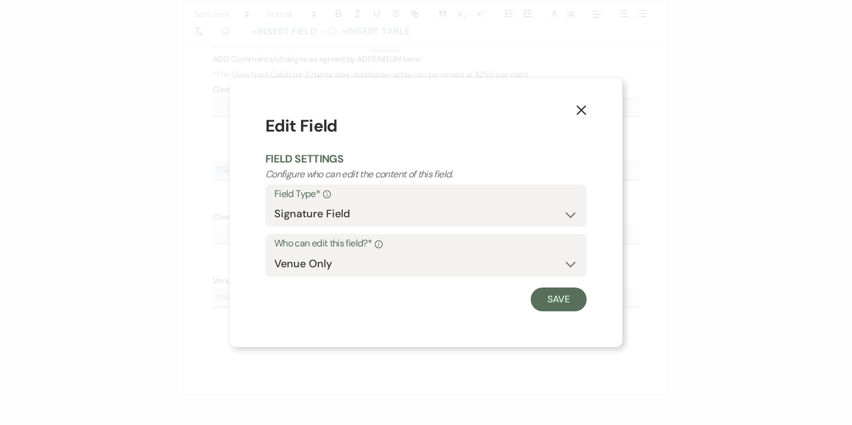
click at [584, 111] on icon "X" at bounding box center [581, 110] width 11 height 11
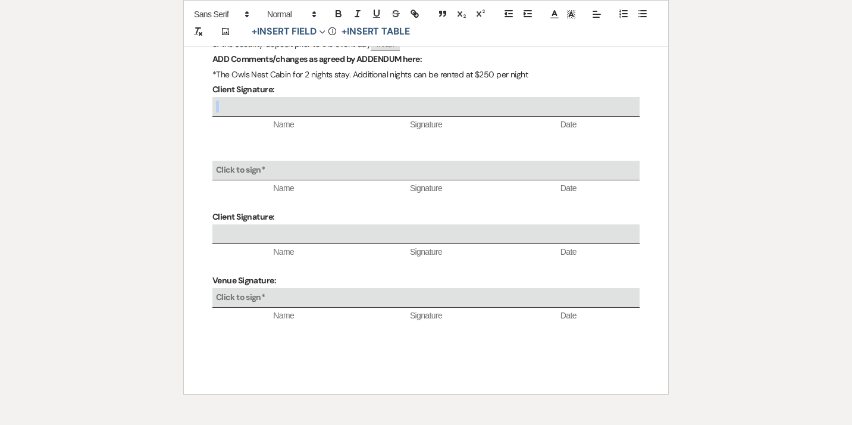
click at [557, 111] on div at bounding box center [425, 107] width 427 height 20
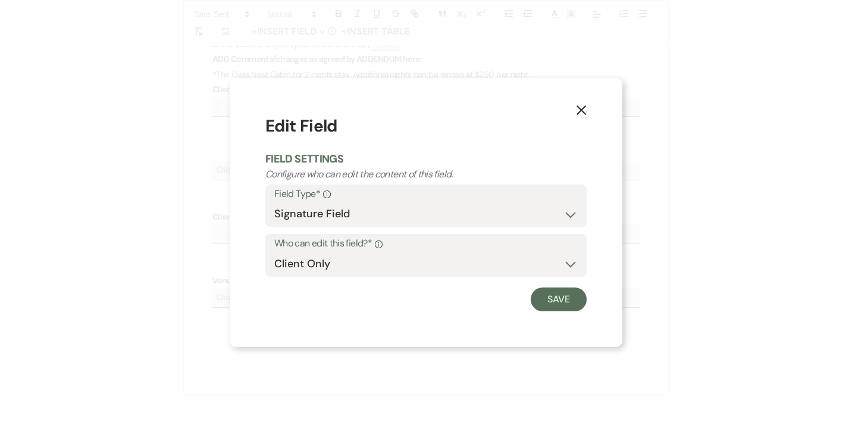
click at [584, 108] on use "button" at bounding box center [582, 110] width 10 height 10
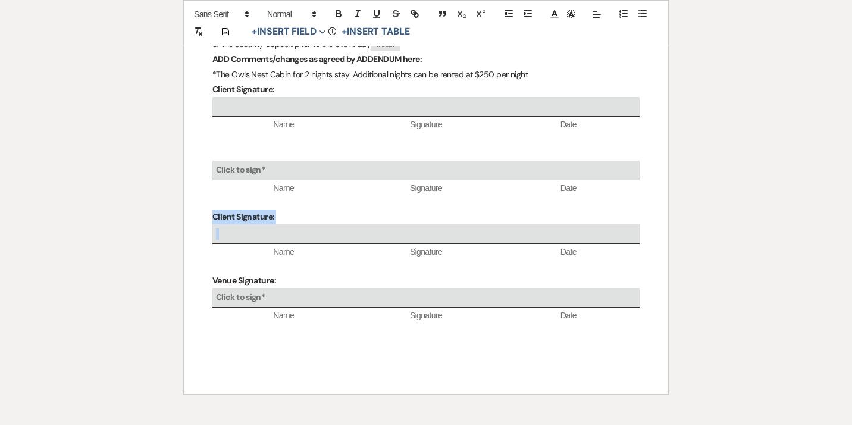
drag, startPoint x: 212, startPoint y: 220, endPoint x: 287, endPoint y: 248, distance: 79.3
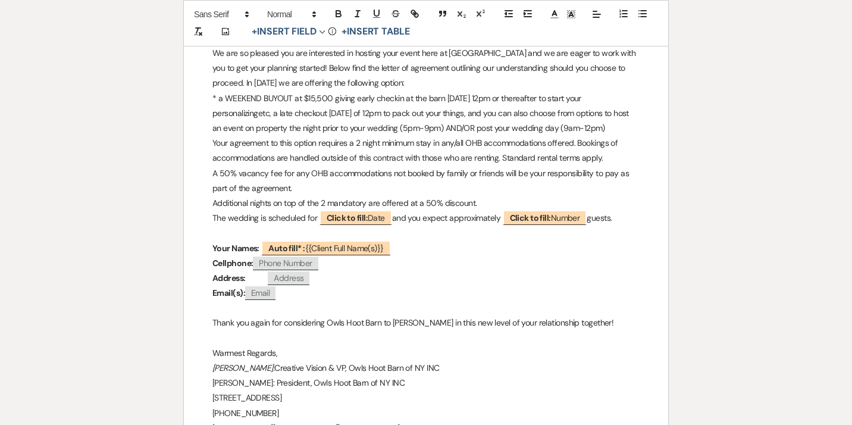
scroll to position [0, 0]
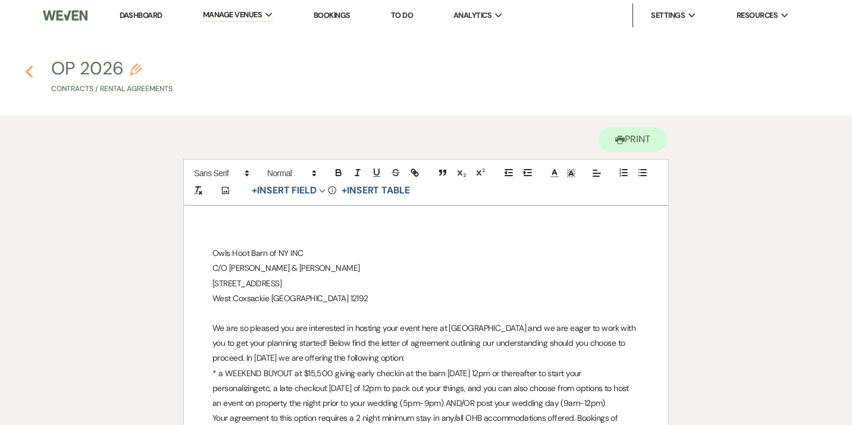
click at [29, 71] on icon "Previous" at bounding box center [29, 72] width 9 height 14
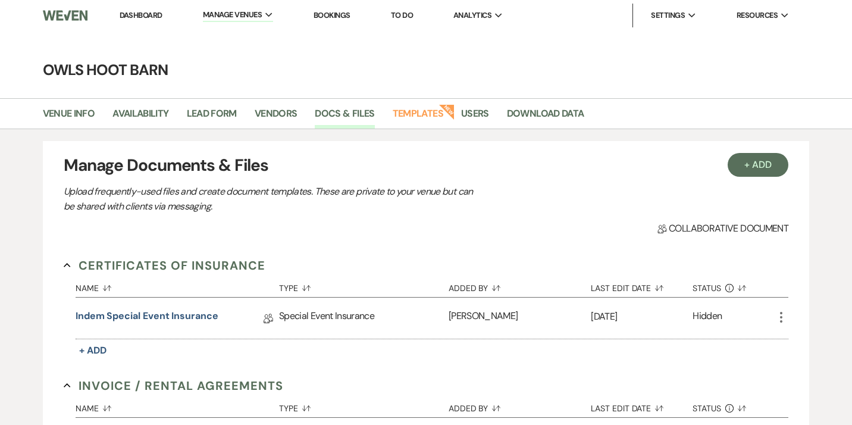
click at [145, 17] on link "Dashboard" at bounding box center [141, 15] width 43 height 10
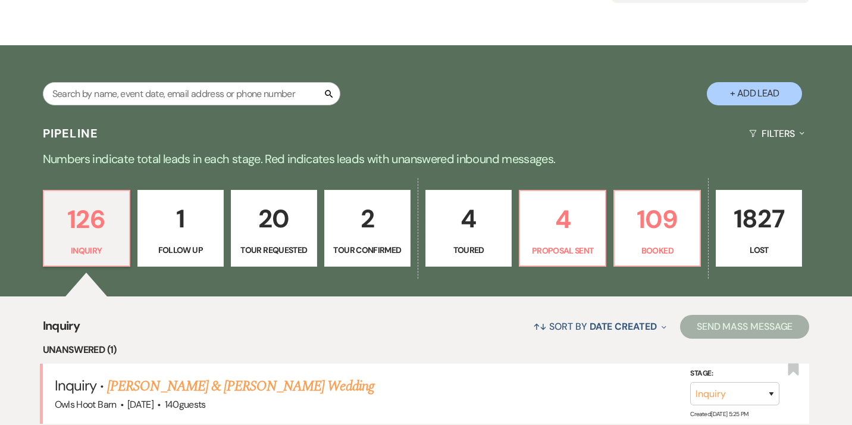
scroll to position [182, 0]
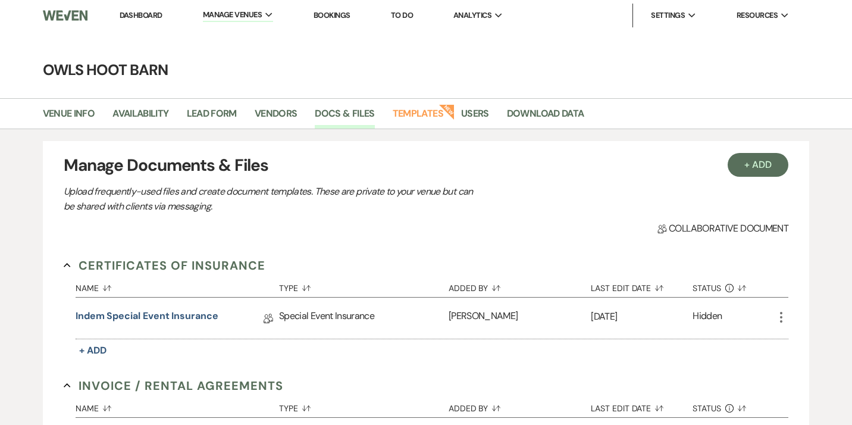
click at [142, 17] on link "Dashboard" at bounding box center [141, 15] width 43 height 10
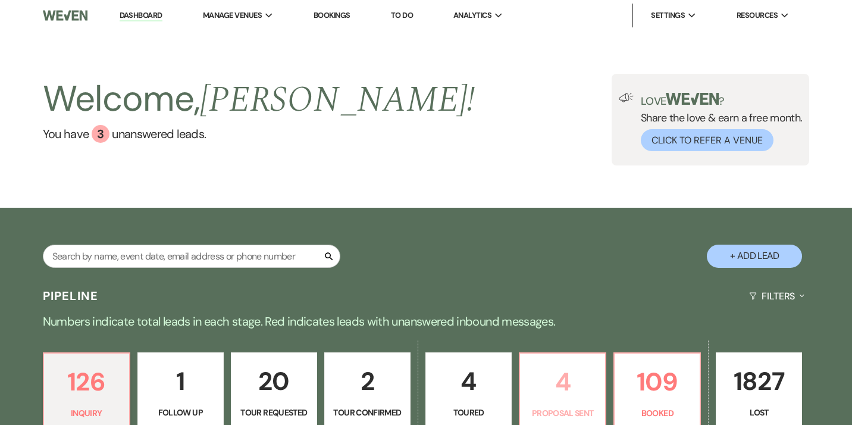
click at [586, 386] on p "4" at bounding box center [562, 382] width 71 height 40
select select "6"
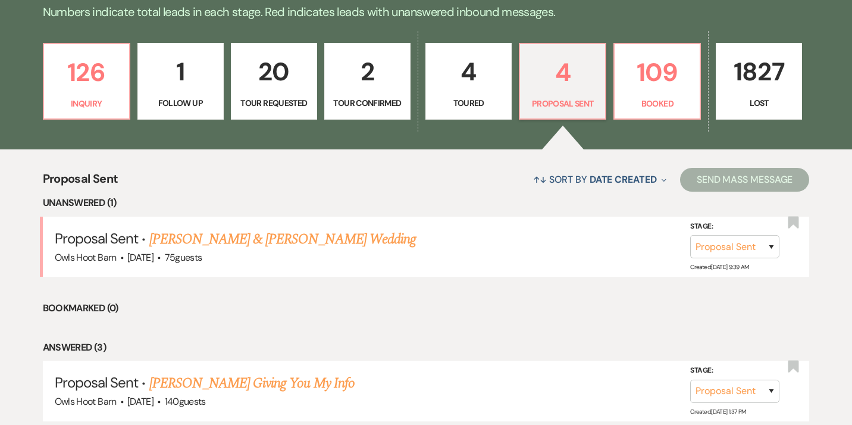
scroll to position [312, 0]
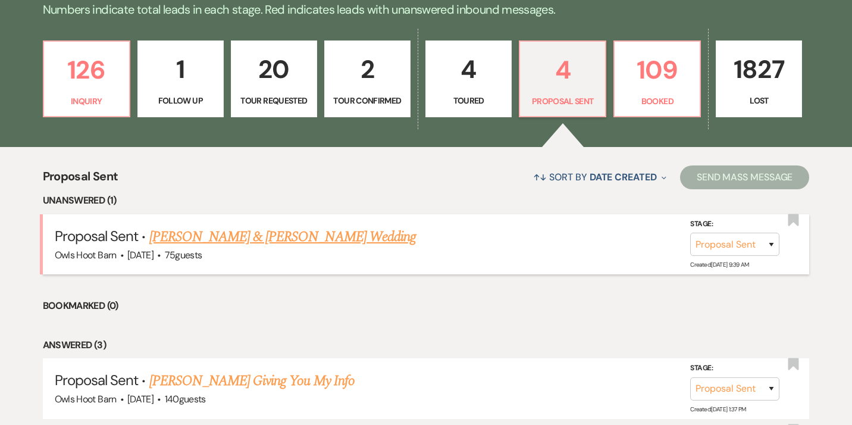
click at [311, 239] on link "[PERSON_NAME] & [PERSON_NAME] Wedding" at bounding box center [282, 236] width 267 height 21
select select "6"
select select "5"
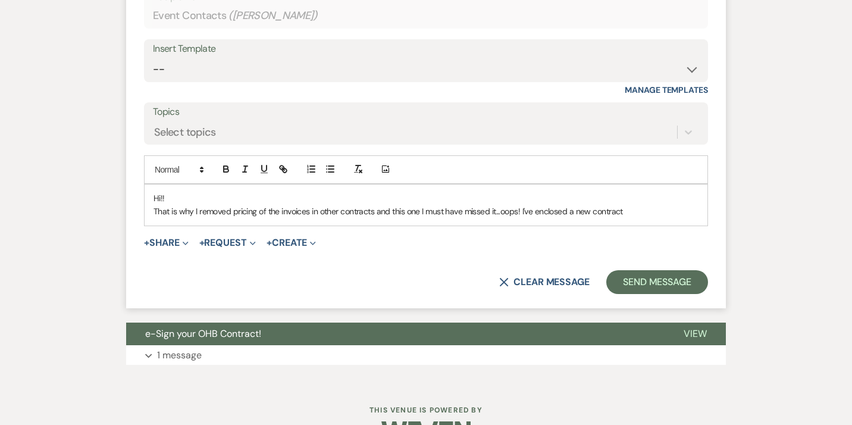
scroll to position [7388, 0]
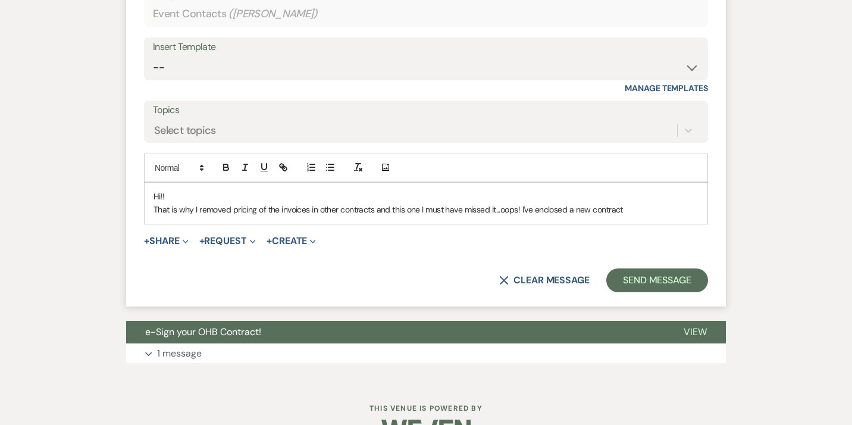
click at [627, 216] on p "That is why I removed pricing of the invoices in other contracts and this one I…" at bounding box center [426, 209] width 545 height 13
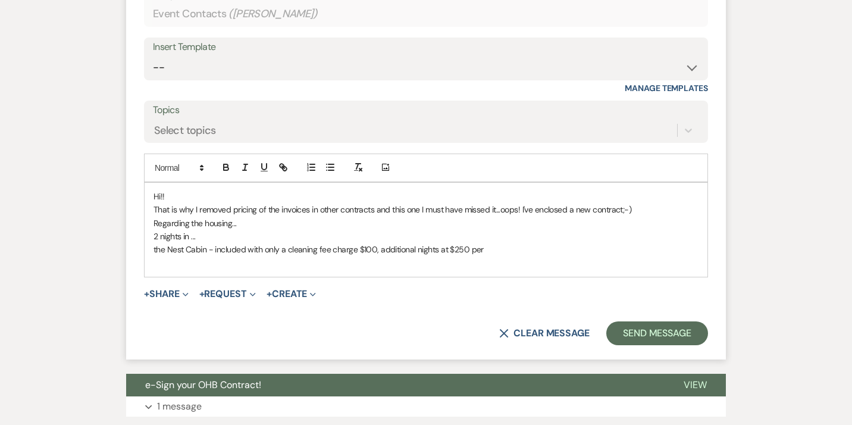
click at [409, 256] on p "the Nest Cabin - included with only a cleaning fee charge $100, additional nigh…" at bounding box center [426, 249] width 545 height 13
click at [330, 173] on icon "button" at bounding box center [330, 167] width 11 height 11
click at [497, 256] on li "the Nest Cabin - included with only a cleaning fee charge $100, additional nigh…" at bounding box center [431, 249] width 533 height 13
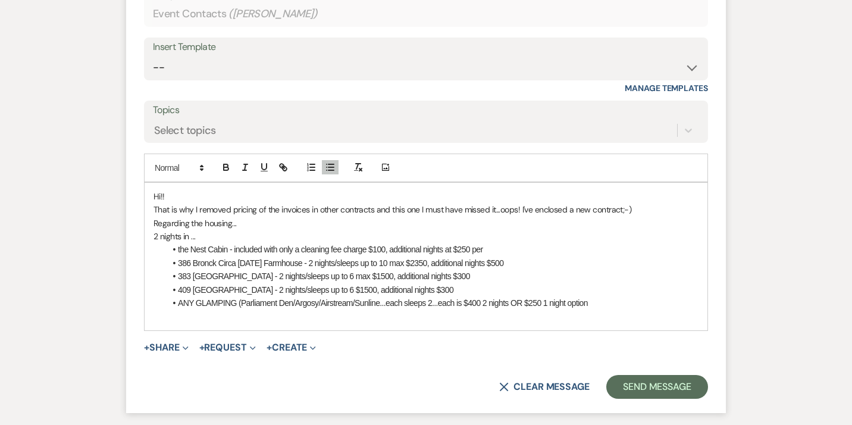
click at [241, 309] on li "ANY GLAMPING (Parliament Den/Argosy/Airstream/Sunline...each sleeps 2...each is…" at bounding box center [431, 302] width 533 height 13
click at [594, 309] on li "ANY GLAMPING: Parliament Den/Argosy/Airstream/Sunline...each sleeps 2...each is…" at bounding box center [431, 302] width 533 height 13
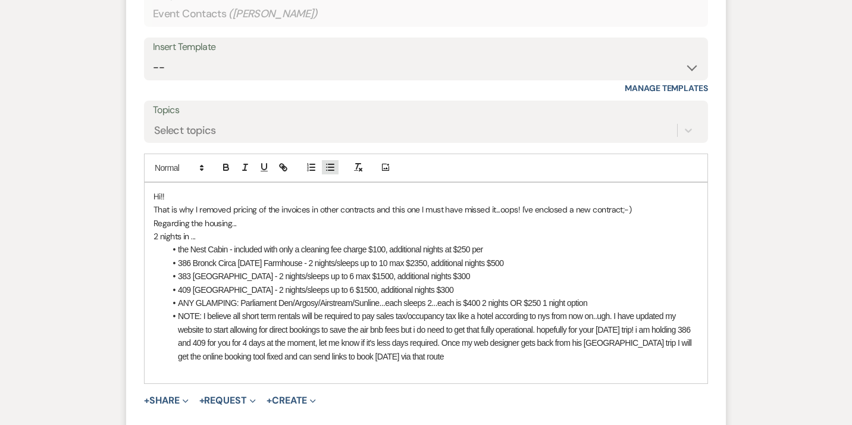
click at [330, 167] on line "button" at bounding box center [330, 167] width 5 height 0
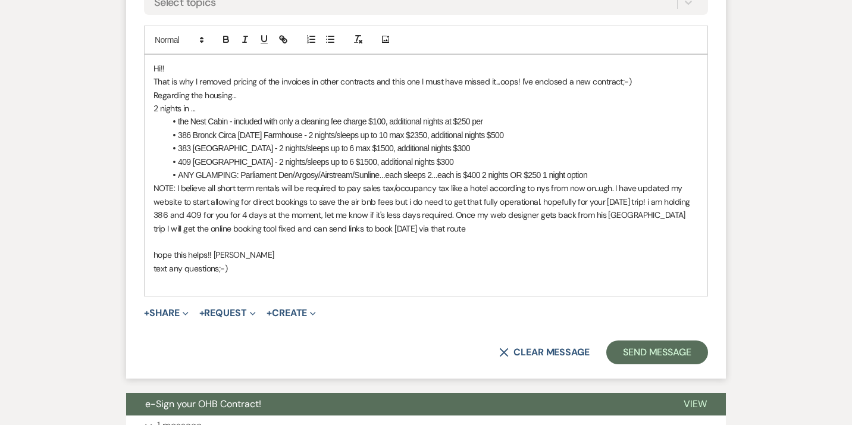
scroll to position [7533, 0]
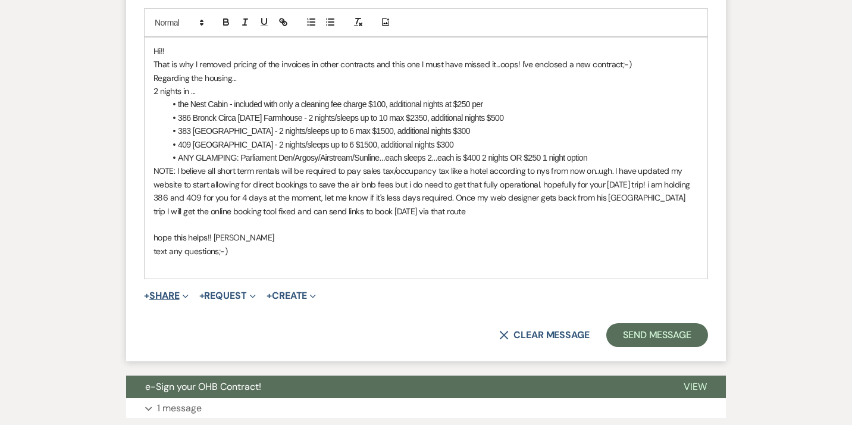
click at [172, 301] on button "+ Share Expand" at bounding box center [166, 296] width 45 height 10
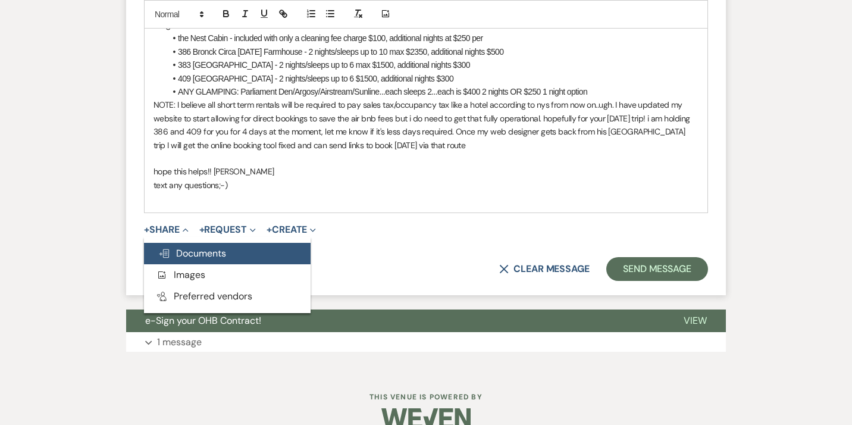
scroll to position [7605, 0]
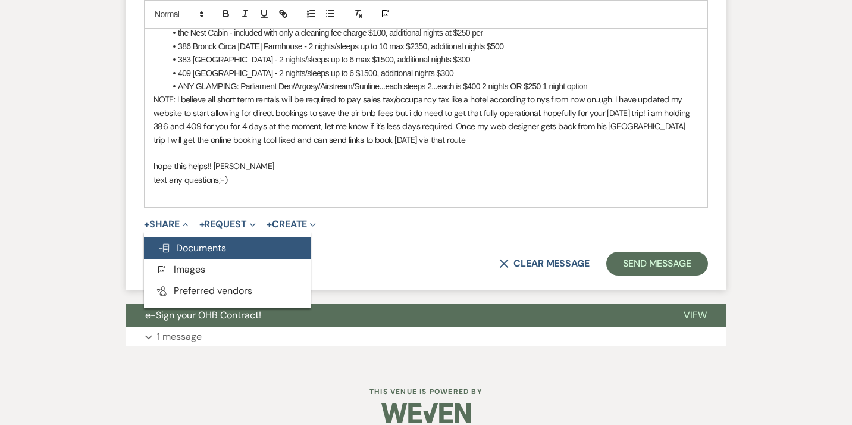
click at [193, 259] on button "Doc Upload Documents" at bounding box center [227, 247] width 167 height 21
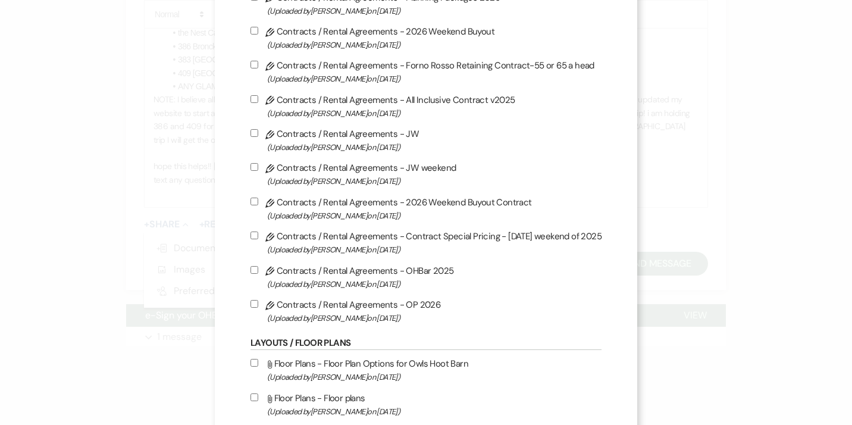
scroll to position [390, 0]
click at [257, 306] on input "Pencil Contracts / Rental Agreements - OP 2026 (Uploaded by [PERSON_NAME] on [D…" at bounding box center [255, 303] width 8 height 8
checkbox input "true"
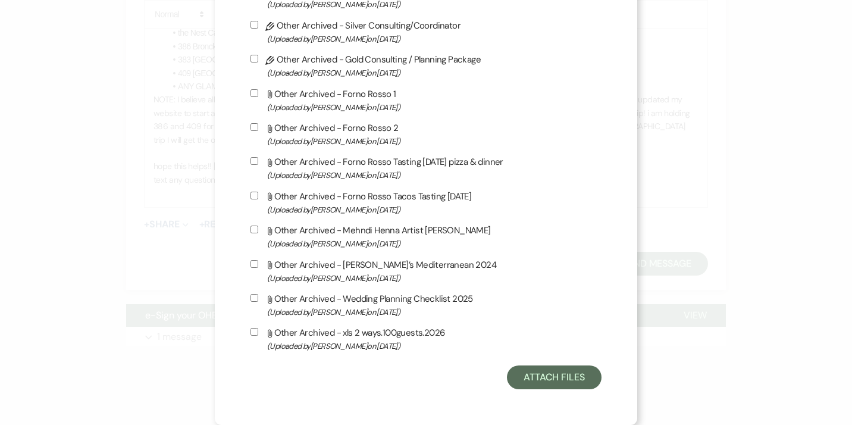
scroll to position [4011, 0]
click at [547, 378] on button "Attach Files" at bounding box center [554, 377] width 95 height 24
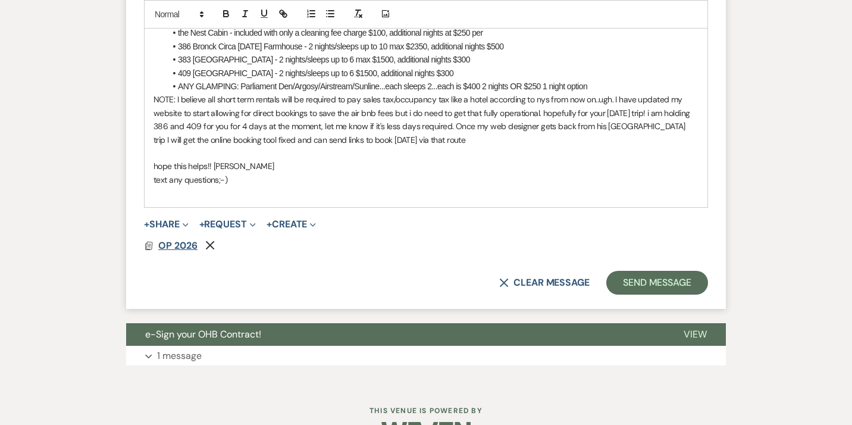
click at [171, 252] on span "OP 2026" at bounding box center [177, 245] width 39 height 12
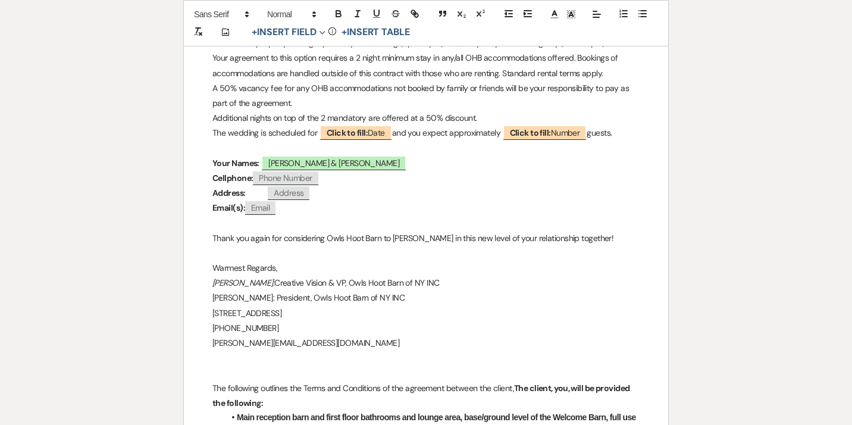
scroll to position [334, 0]
click at [351, 134] on b "Click to fill:" at bounding box center [347, 132] width 41 height 11
select select "Date"
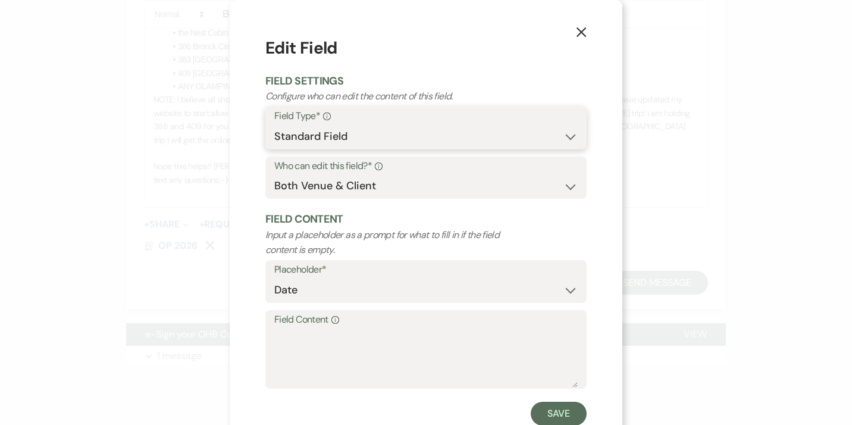
select select "smartCustomField"
click option "Smart Field" at bounding box center [0, 0] width 0 height 0
select select "{{eventDate}}"
click option "{{Event Date}}" at bounding box center [0, 0] width 0 height 0
type textarea "[DATE]"
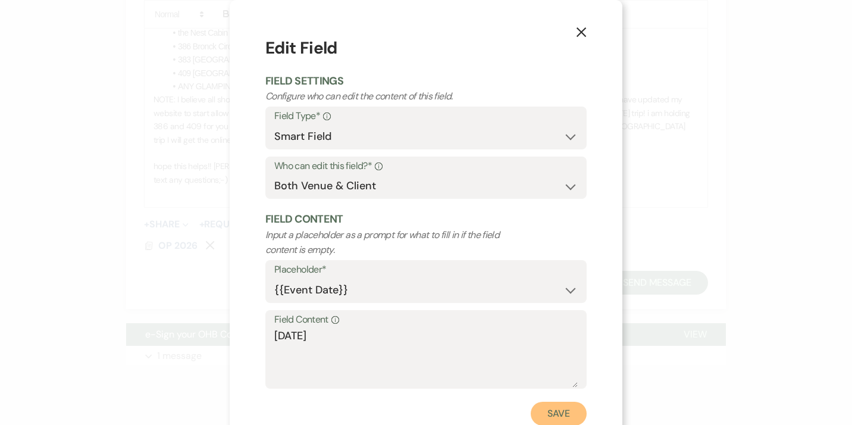
click at [557, 415] on button "Save" at bounding box center [559, 414] width 56 height 24
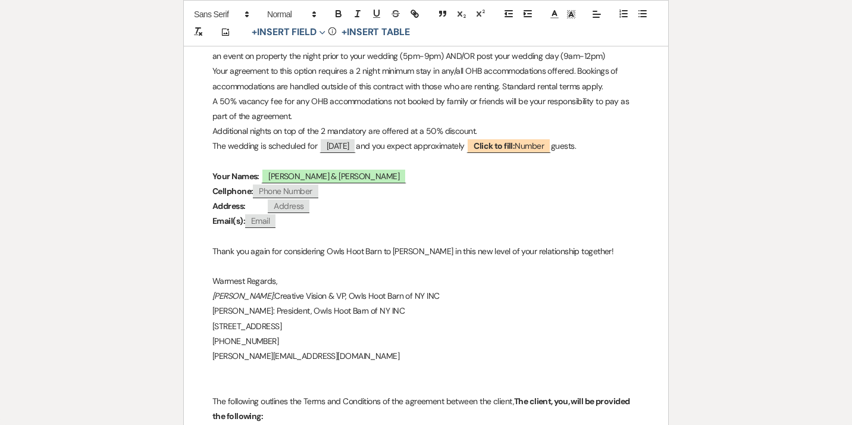
scroll to position [320, 0]
click at [515, 149] on b "Click to fill:" at bounding box center [494, 147] width 41 height 11
select select "Number"
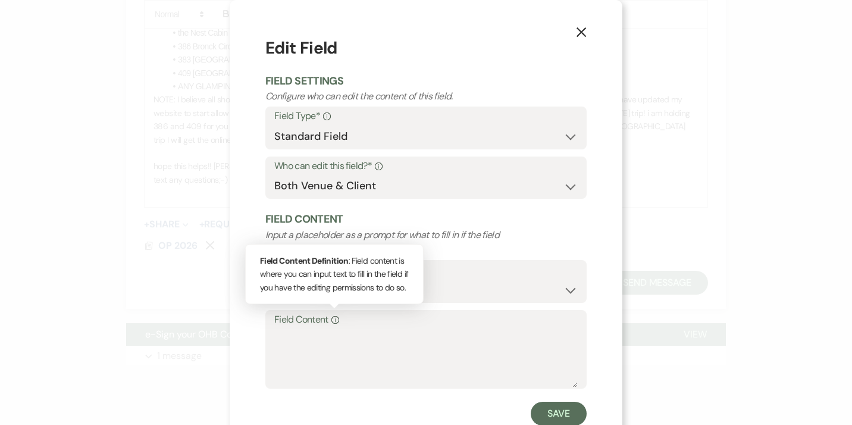
click at [333, 327] on div "Info" at bounding box center [333, 319] width 11 height 17
click at [333, 328] on textarea "Field Content Info Field Content Definition : Field content is where you can in…" at bounding box center [425, 358] width 303 height 60
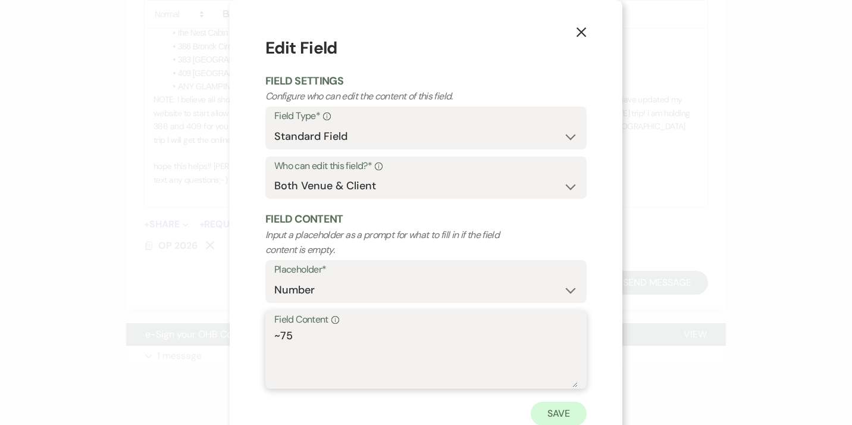
type textarea "~75"
click at [562, 415] on button "Save" at bounding box center [559, 414] width 56 height 24
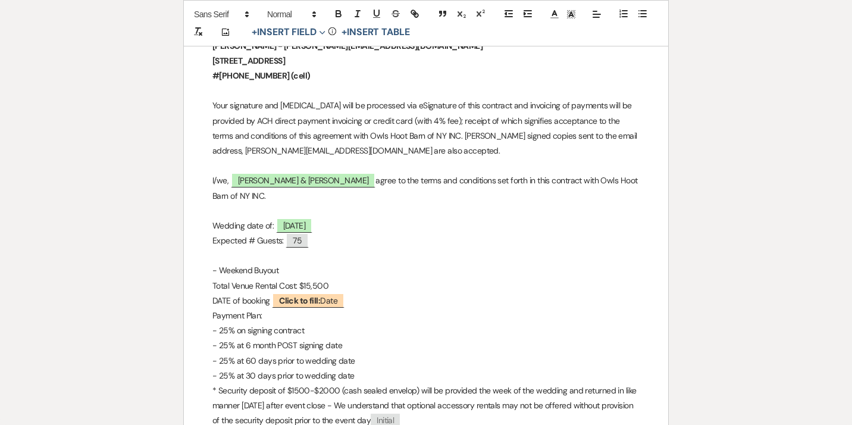
scroll to position [5450, 0]
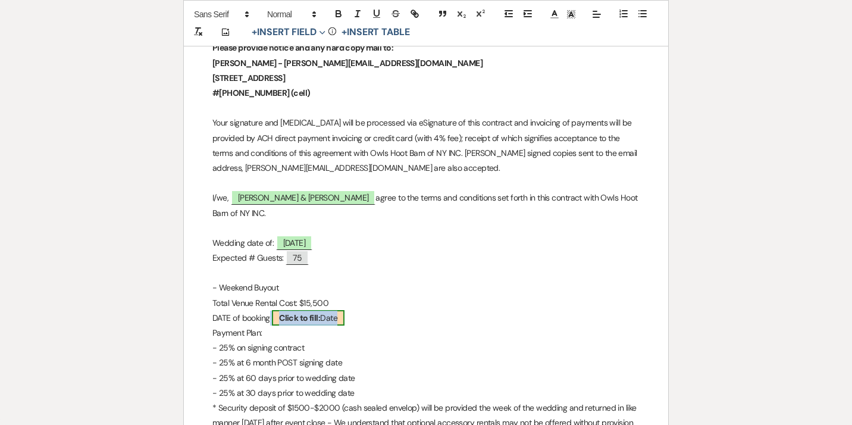
click at [320, 323] on b "Click to fill:" at bounding box center [299, 317] width 41 height 11
select select "Date"
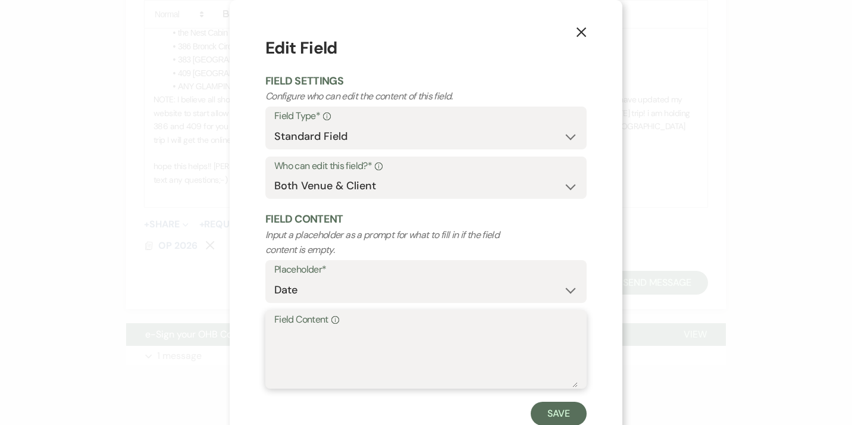
click at [331, 341] on textarea "Field Content Info" at bounding box center [425, 358] width 303 height 60
type textarea "[DATE]"
click at [557, 412] on button "Save" at bounding box center [559, 414] width 56 height 24
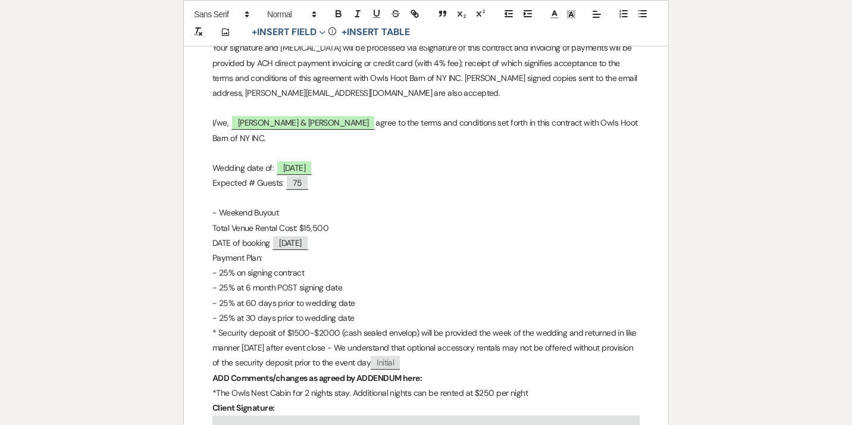
scroll to position [5527, 0]
click at [309, 249] on span "[DATE]" at bounding box center [290, 241] width 37 height 15
select select "Date"
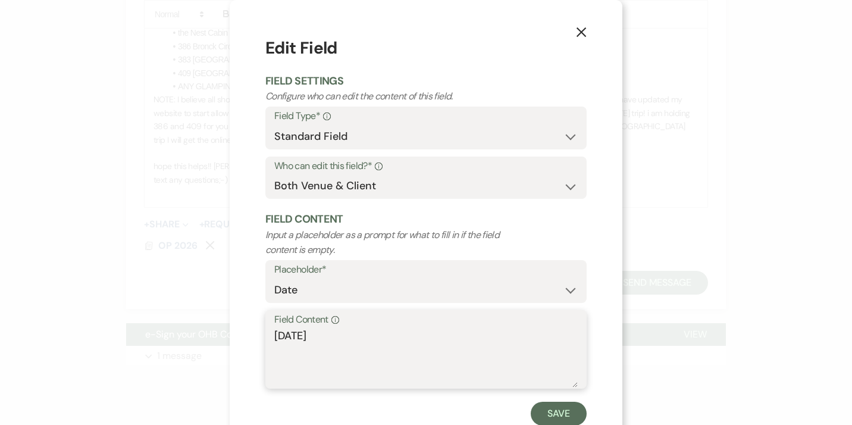
click at [343, 337] on textarea "[DATE]" at bounding box center [425, 358] width 303 height 60
type textarea "[DATE]"
click at [557, 415] on button "Save" at bounding box center [559, 414] width 56 height 24
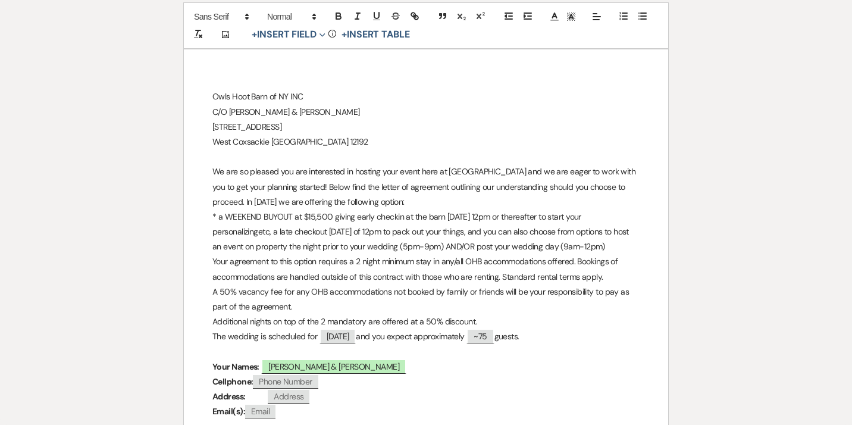
scroll to position [0, 0]
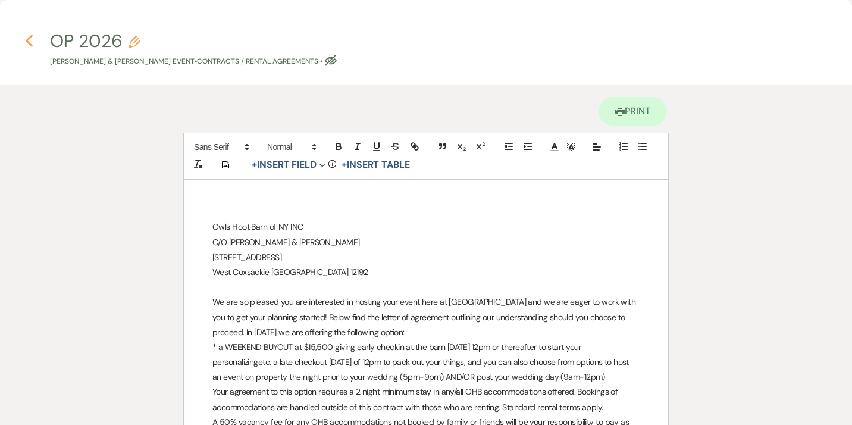
click at [30, 42] on icon "Previous" at bounding box center [29, 41] width 9 height 14
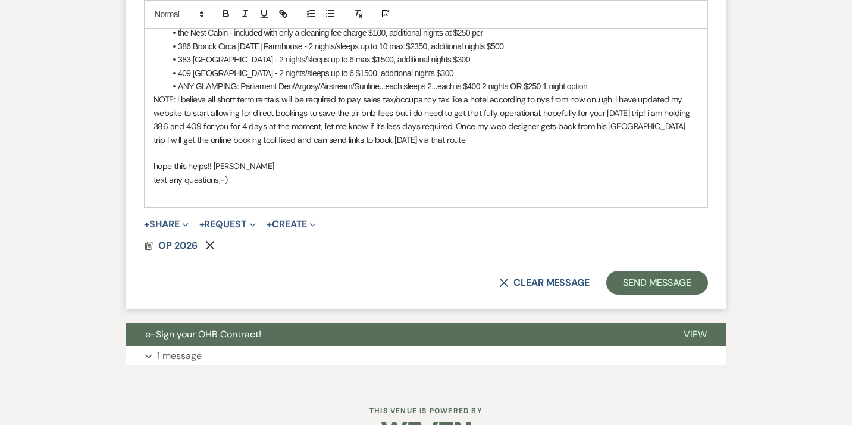
click at [228, 173] on p "hope this helps!! [PERSON_NAME]" at bounding box center [426, 165] width 545 height 13
click at [665, 295] on button "Send Message" at bounding box center [657, 283] width 102 height 24
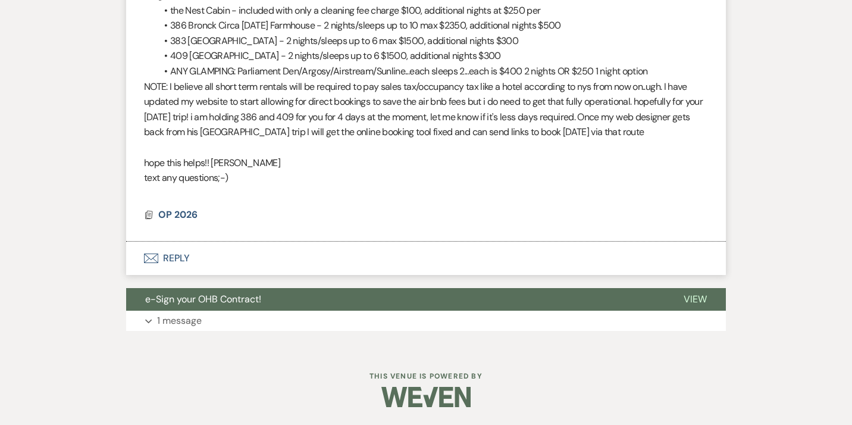
scroll to position [7450, 0]
click at [179, 275] on button "Envelope Reply" at bounding box center [426, 258] width 600 height 33
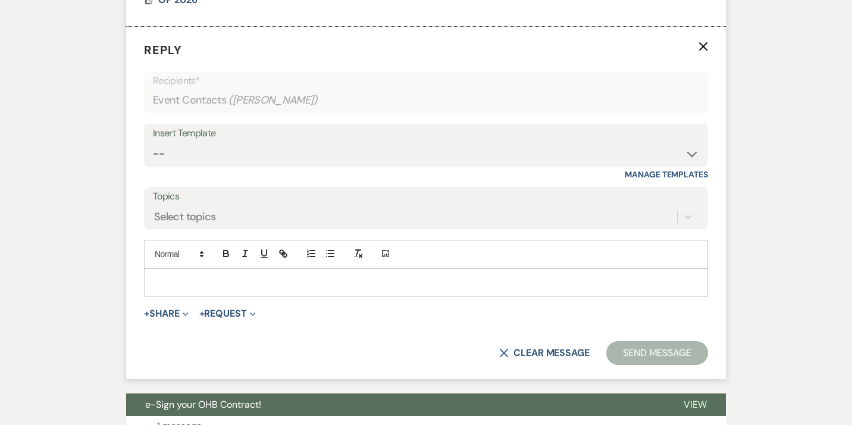
scroll to position [7647, 0]
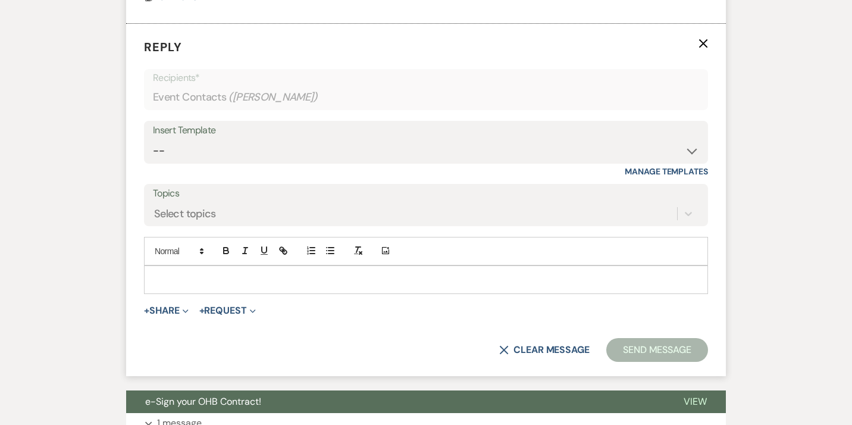
click at [249, 286] on p at bounding box center [426, 279] width 545 height 13
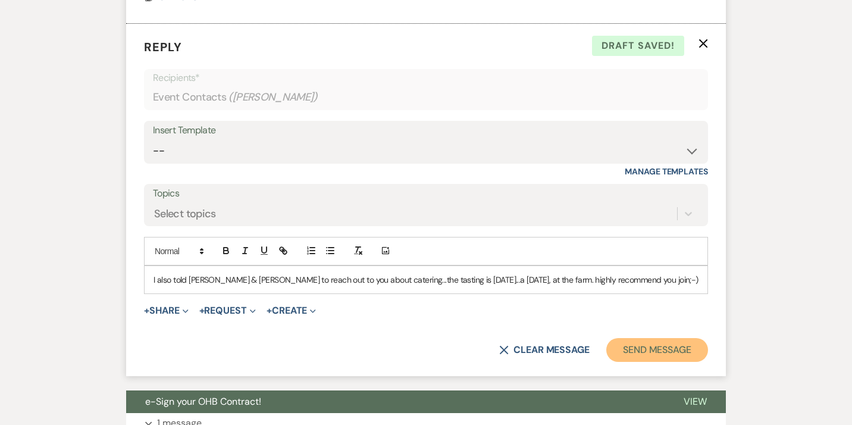
click at [644, 362] on button "Send Message" at bounding box center [657, 350] width 102 height 24
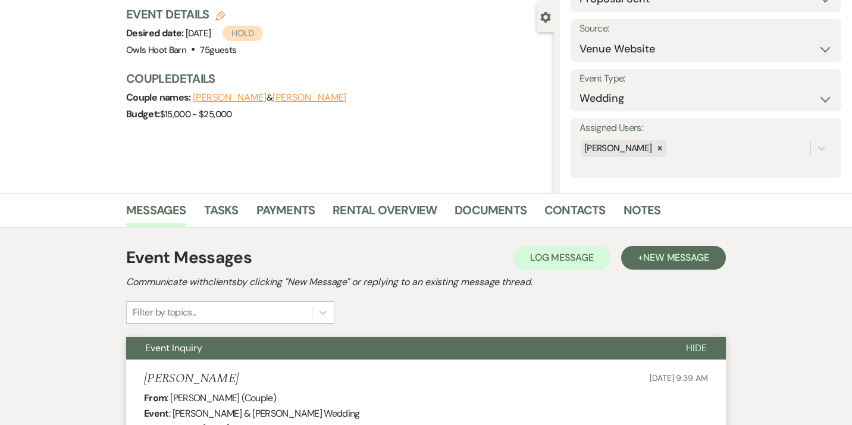
scroll to position [0, 0]
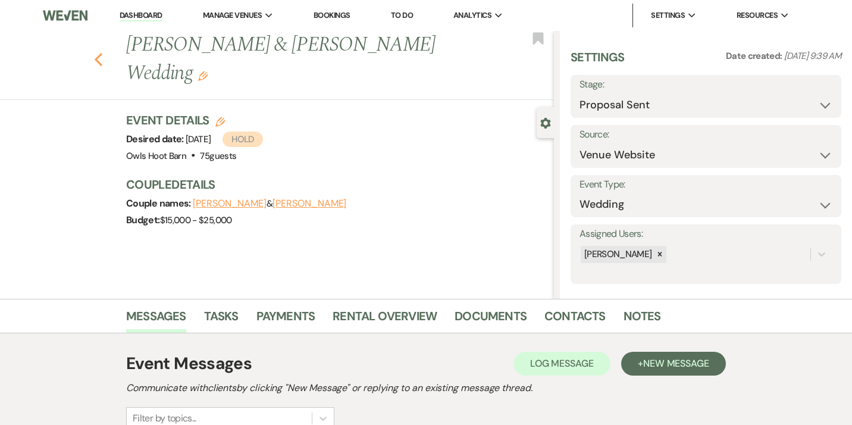
click at [98, 52] on icon "Previous" at bounding box center [98, 59] width 9 height 14
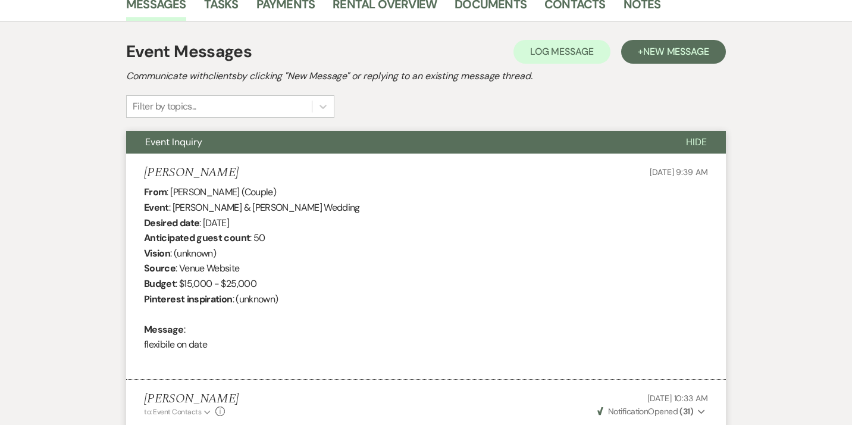
select select "6"
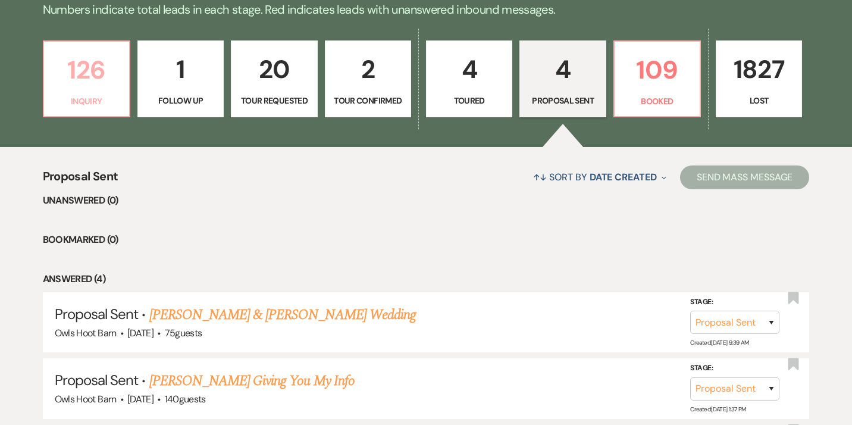
click at [85, 81] on p "126" at bounding box center [86, 70] width 71 height 40
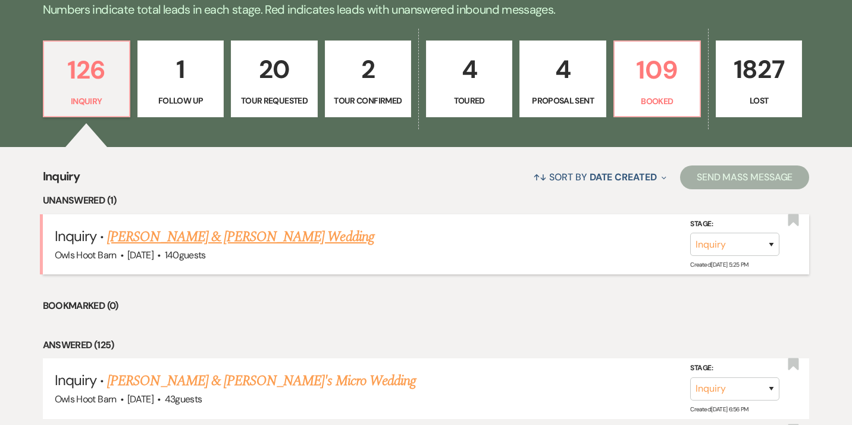
click at [196, 237] on link "[PERSON_NAME] & [PERSON_NAME] Wedding" at bounding box center [240, 236] width 267 height 21
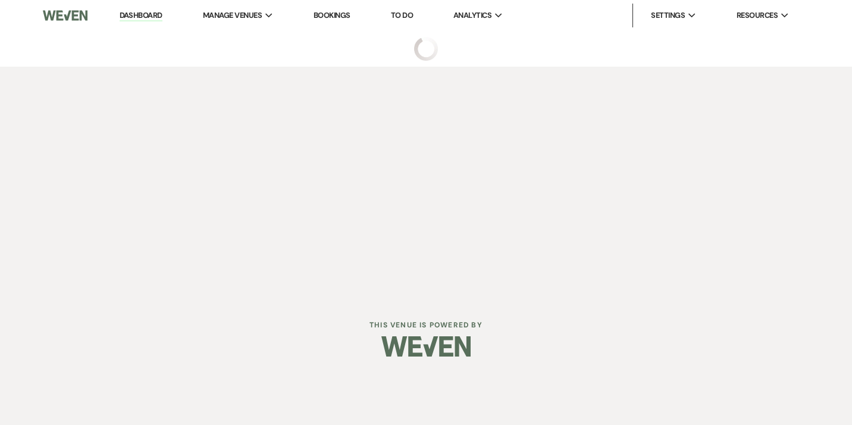
select select "5"
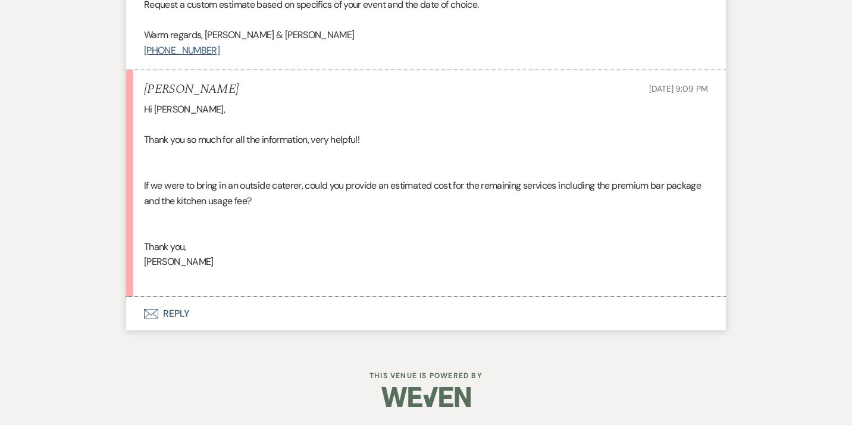
scroll to position [6191, 0]
click at [177, 315] on button "Envelope Reply" at bounding box center [426, 313] width 600 height 33
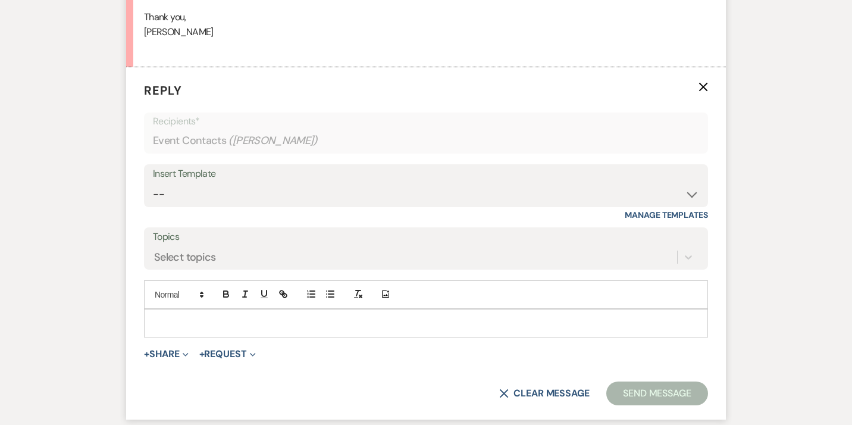
scroll to position [6363, 0]
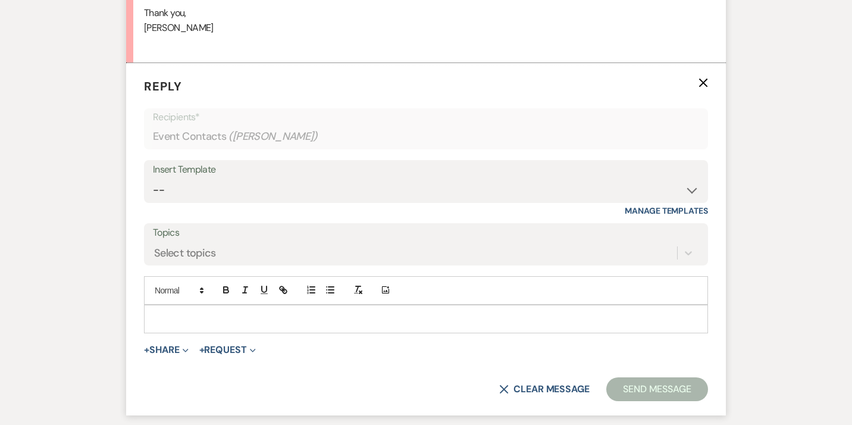
click at [211, 326] on p at bounding box center [426, 318] width 545 height 13
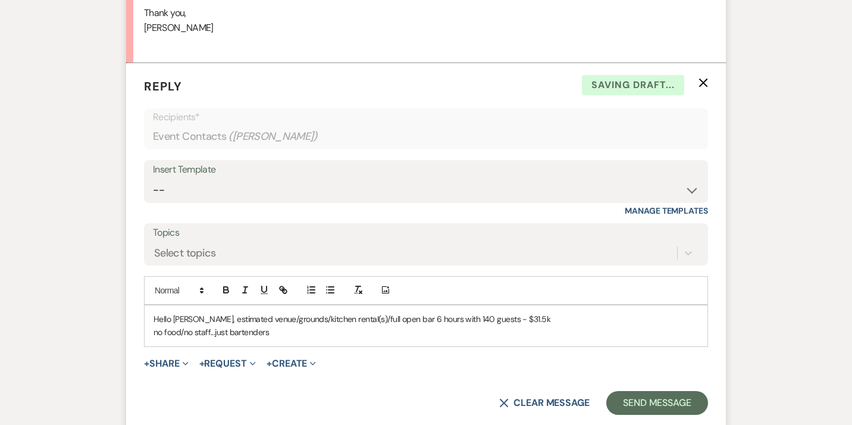
click at [226, 339] on p "no food/no staff...just bartenders" at bounding box center [426, 332] width 545 height 13
click at [195, 339] on p "no food/no staff...just the 2 bartenders" at bounding box center [426, 332] width 545 height 13
click at [322, 339] on p "no food/no catering staff...just the 2 bartenders" at bounding box center [426, 332] width 545 height 13
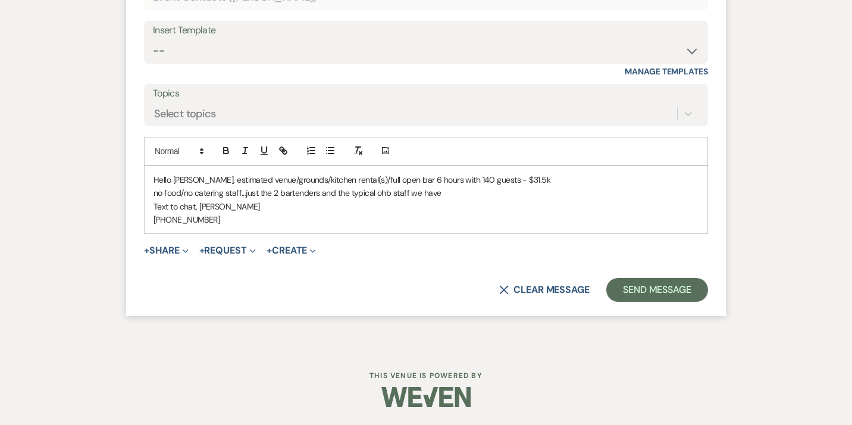
scroll to position [6524, 0]
click at [665, 302] on button "Send Message" at bounding box center [657, 290] width 102 height 24
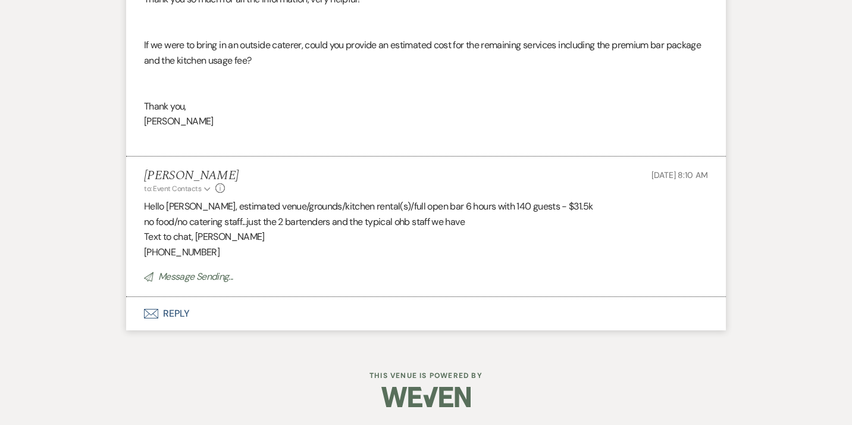
scroll to position [6307, 0]
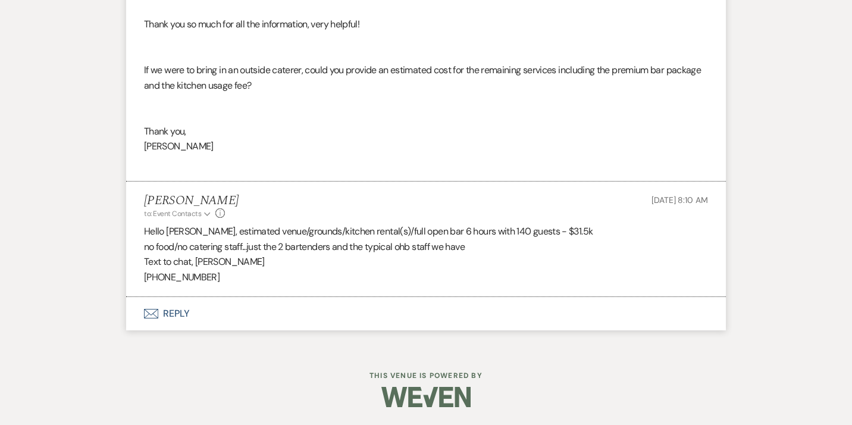
click at [179, 316] on button "Envelope Reply" at bounding box center [426, 313] width 600 height 33
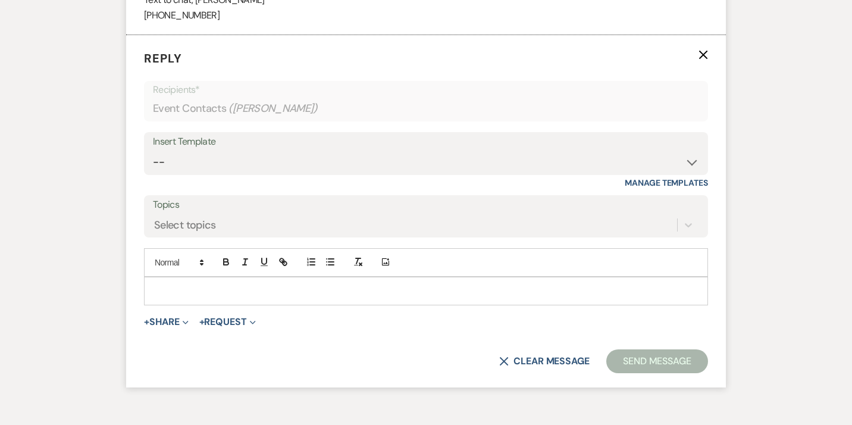
scroll to position [6640, 0]
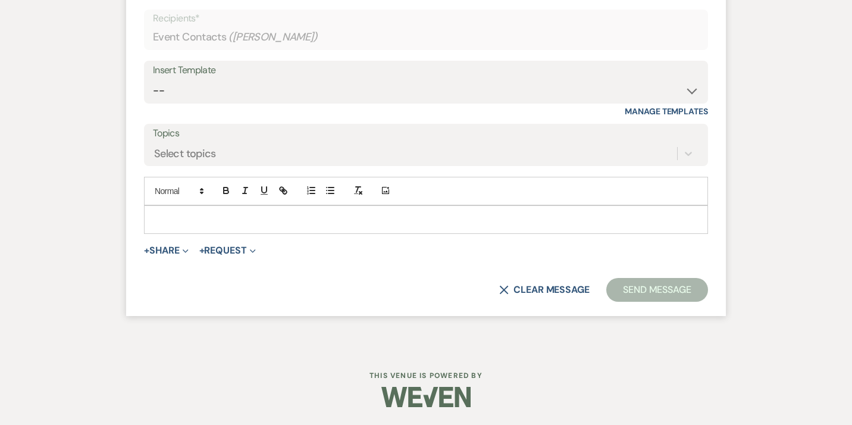
click at [201, 221] on p at bounding box center [426, 219] width 545 height 13
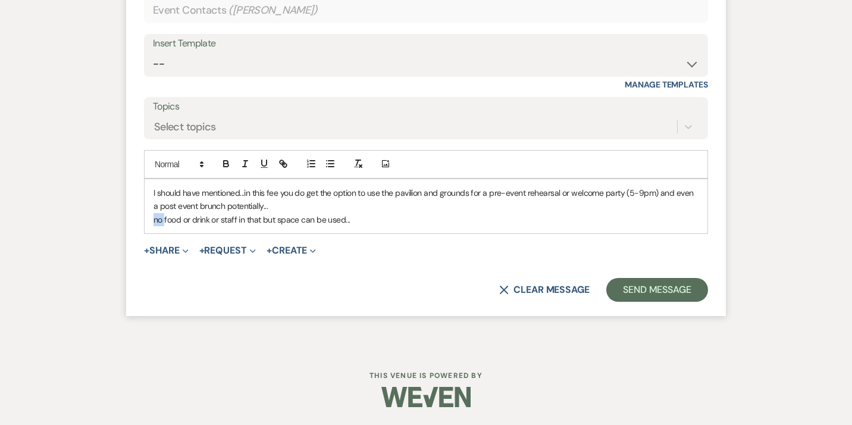
drag, startPoint x: 165, startPoint y: 247, endPoint x: 148, endPoint y: 247, distance: 17.3
click at [148, 233] on div "I should have mentioned...in this fee you do get the option to use the pavilion…" at bounding box center [426, 206] width 563 height 54
click at [271, 226] on p "note: food or drink or staff in that but space can be used..." at bounding box center [426, 219] width 545 height 13
click at [564, 226] on p "note: food or drink or staff in that scenario are not included and would need t…" at bounding box center [426, 219] width 545 height 13
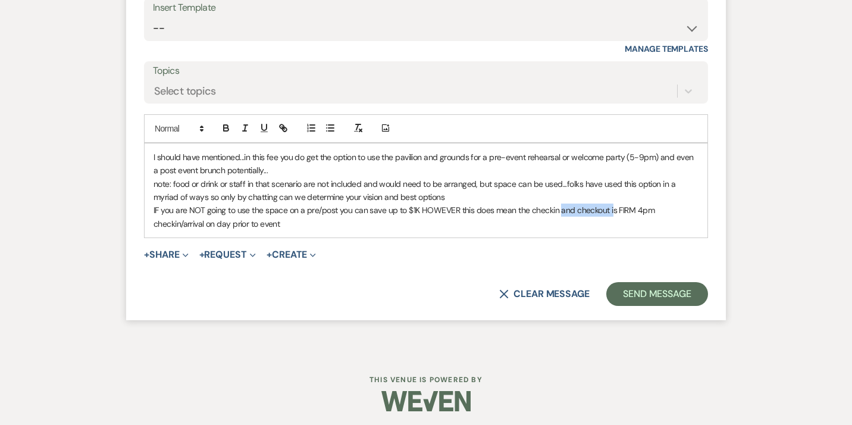
drag, startPoint x: 611, startPoint y: 273, endPoint x: 560, endPoint y: 274, distance: 51.2
click at [560, 230] on p "IF you are NOT going to use the space on a pre/post you can save up to $1K HOWE…" at bounding box center [426, 217] width 545 height 27
click at [284, 230] on p "IF you are NOT going to use the space on a pre/post you can save up to $1K HOWE…" at bounding box center [426, 217] width 545 height 27
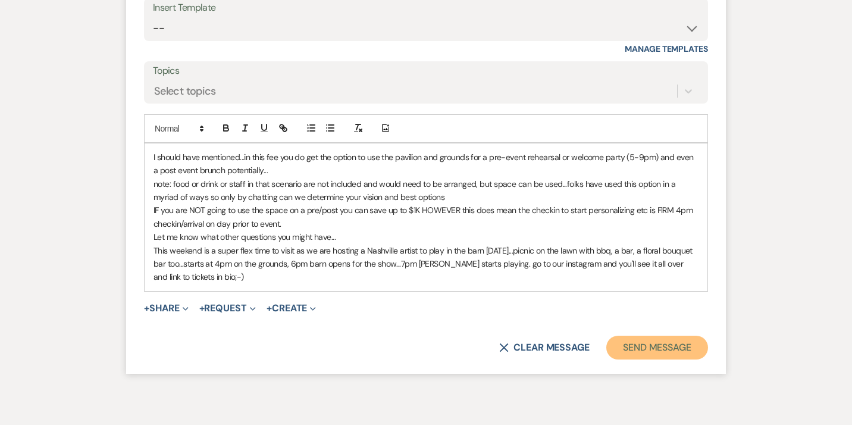
click at [643, 359] on button "Send Message" at bounding box center [657, 348] width 102 height 24
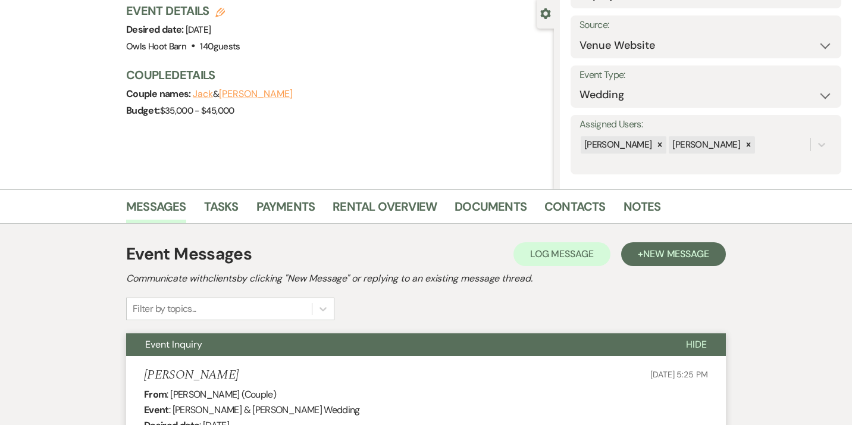
scroll to position [0, 0]
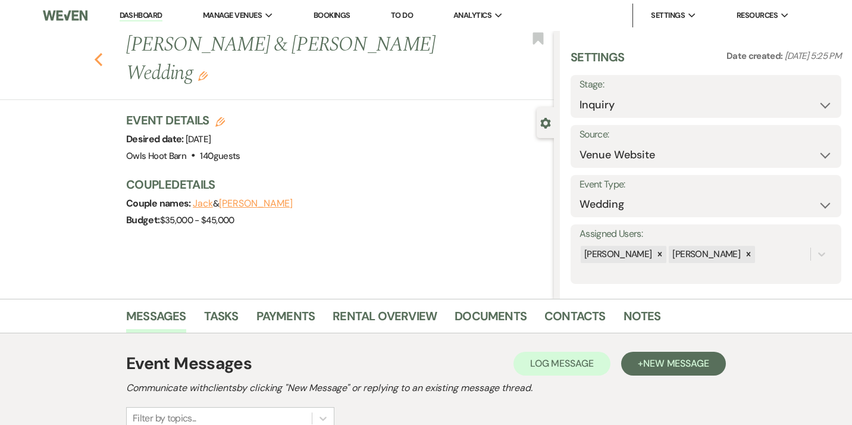
click at [98, 53] on use "button" at bounding box center [99, 59] width 8 height 13
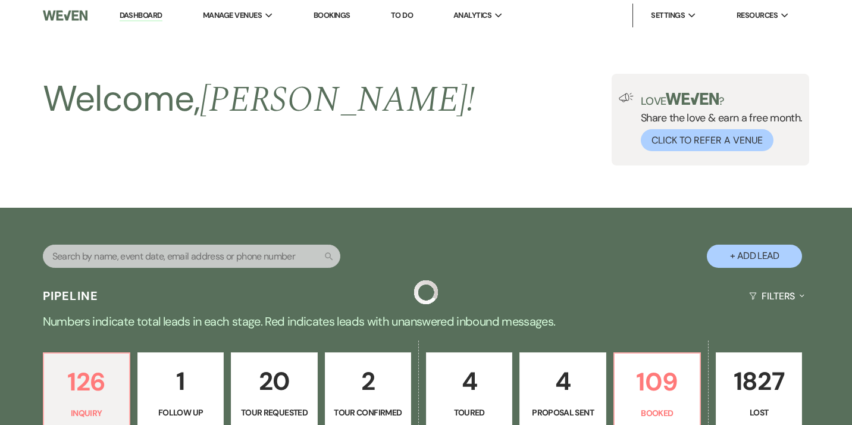
scroll to position [312, 0]
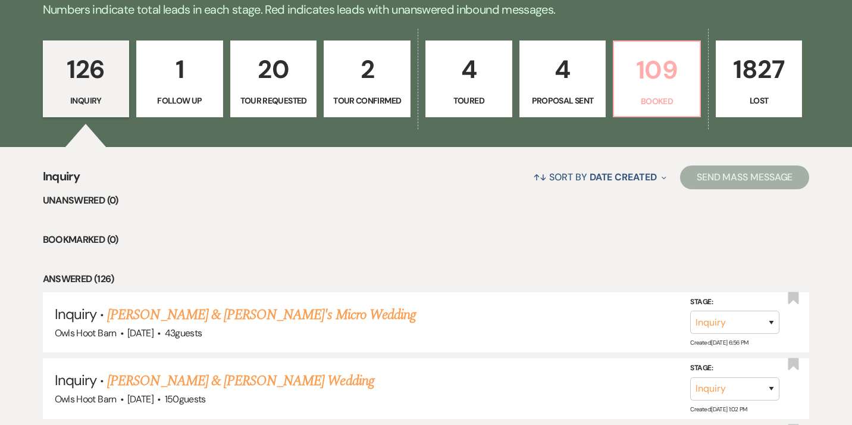
click at [648, 101] on p "Booked" at bounding box center [656, 101] width 71 height 13
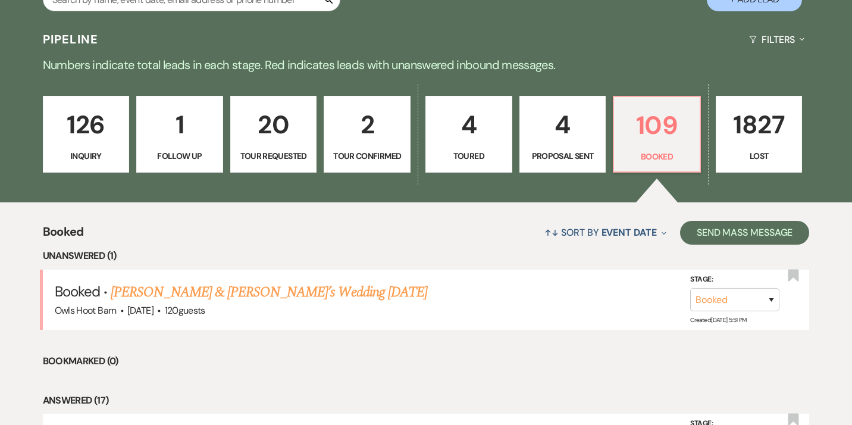
scroll to position [265, 0]
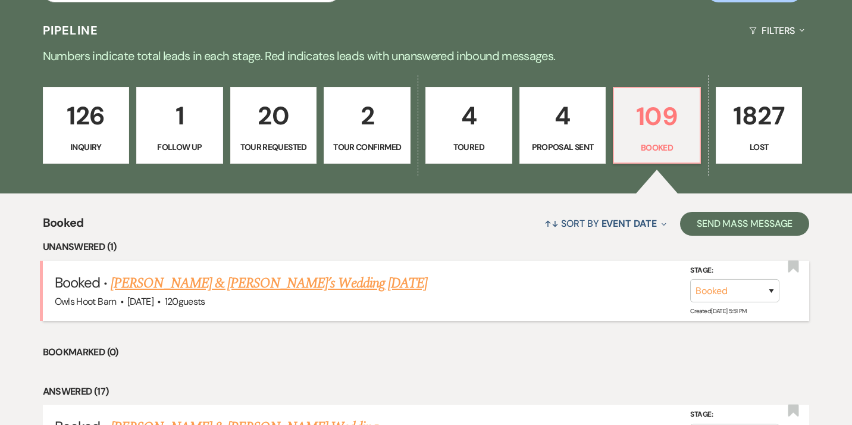
click at [303, 284] on link "[PERSON_NAME] & [PERSON_NAME]’s Wedding [DATE]" at bounding box center [269, 283] width 317 height 21
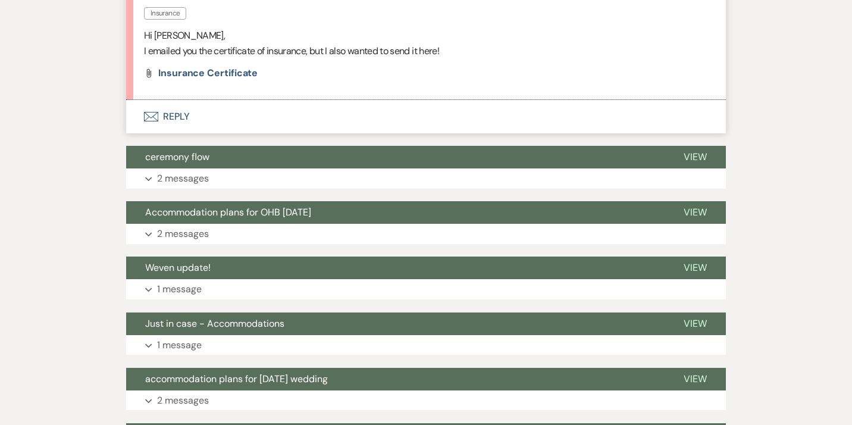
scroll to position [398, 0]
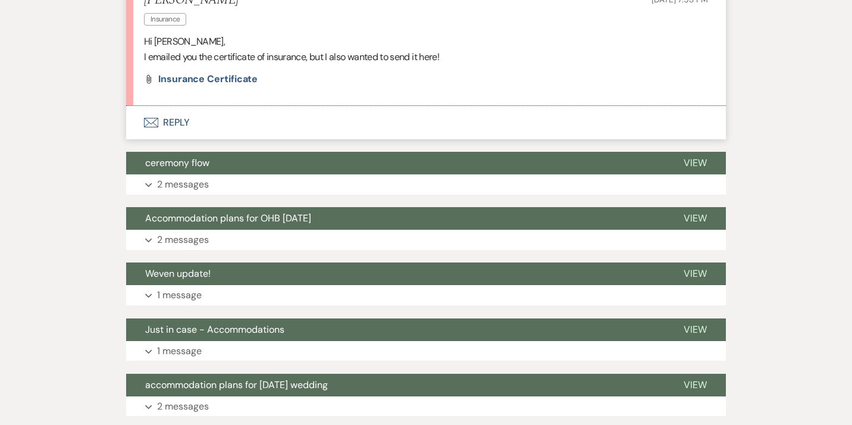
click at [176, 117] on button "Envelope Reply" at bounding box center [426, 122] width 600 height 33
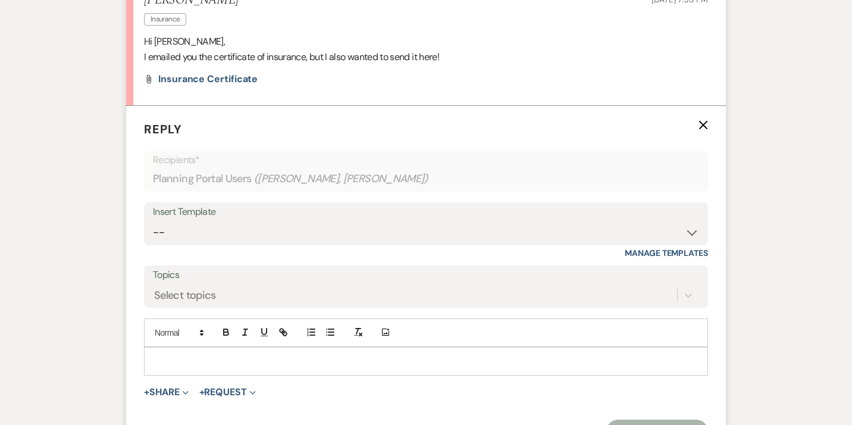
click at [212, 367] on p at bounding box center [426, 361] width 545 height 13
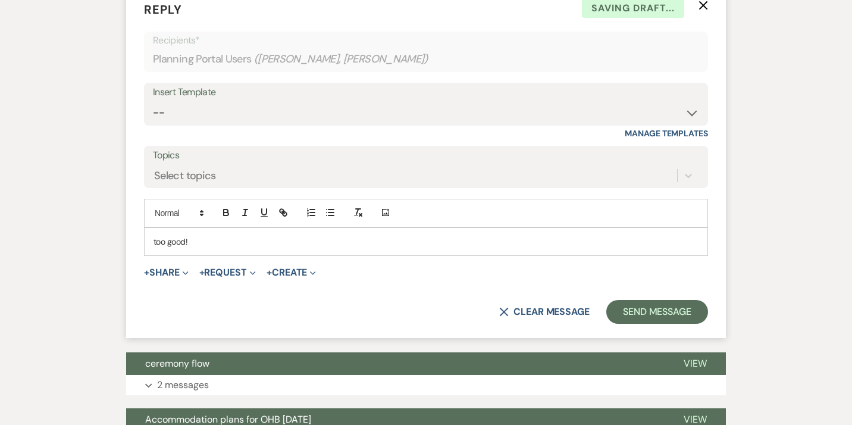
scroll to position [520, 0]
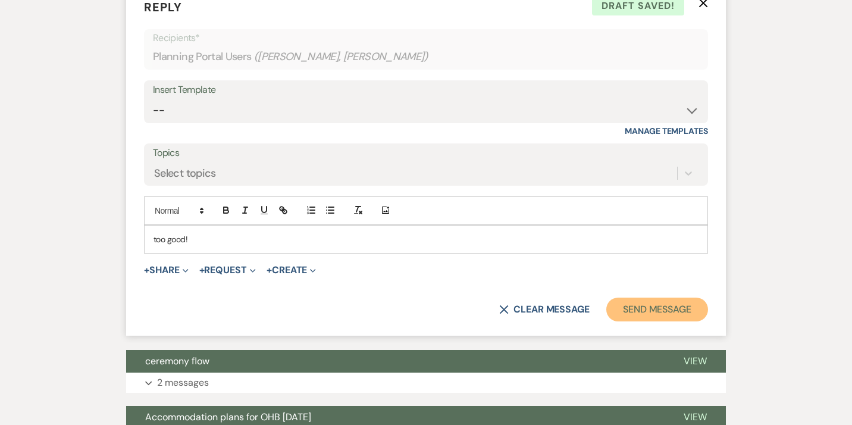
click at [641, 309] on button "Send Message" at bounding box center [657, 310] width 102 height 24
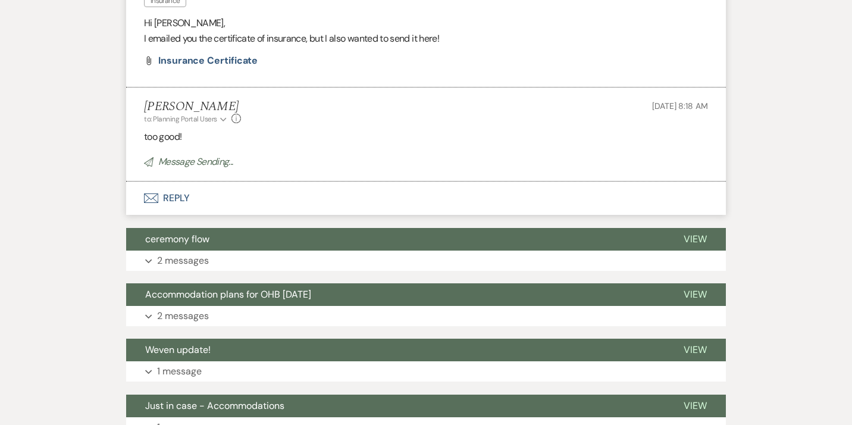
scroll to position [0, 0]
